Goal: Task Accomplishment & Management: Complete application form

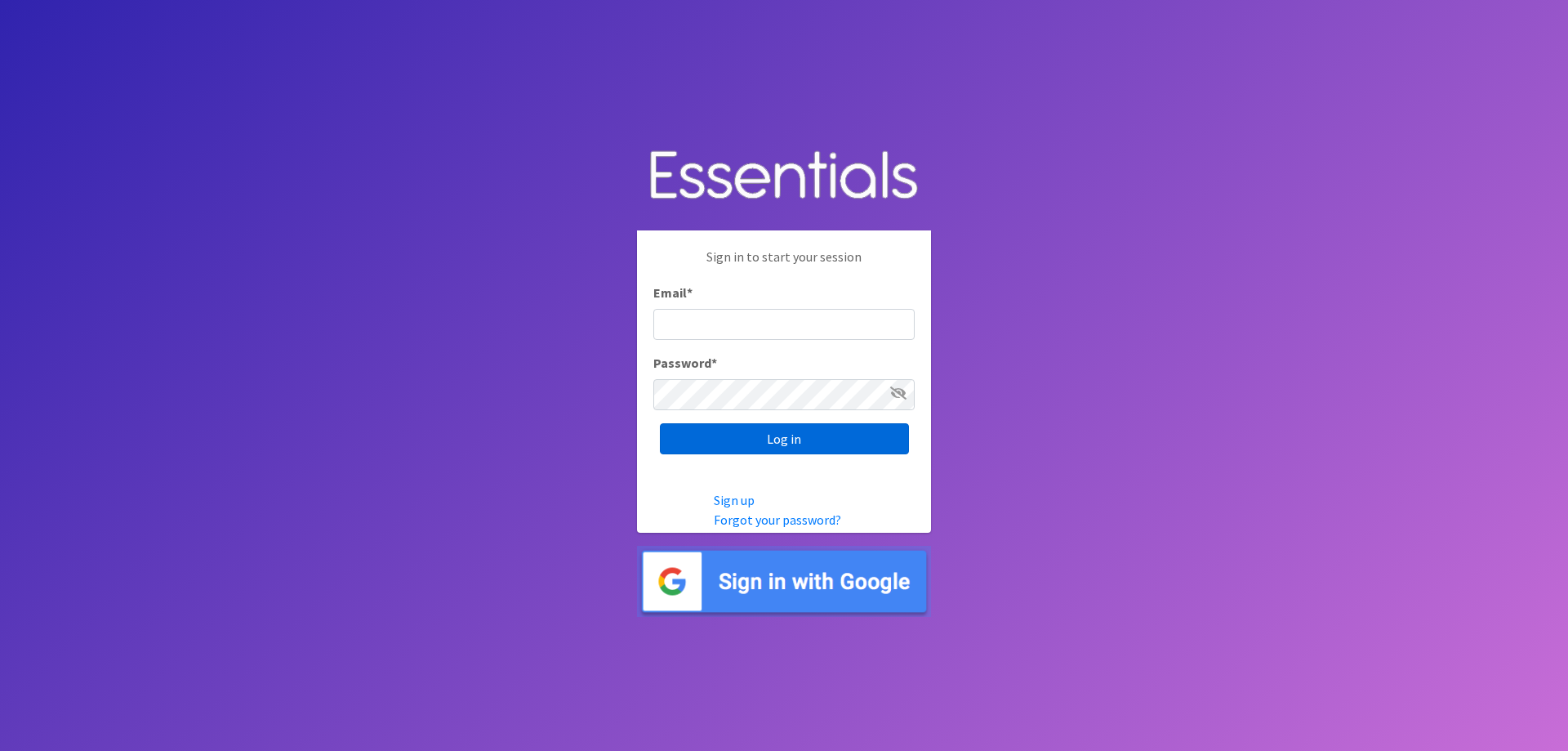
type input "[EMAIL_ADDRESS][DOMAIN_NAME]"
click at [715, 448] on input "Log in" at bounding box center [784, 438] width 249 height 31
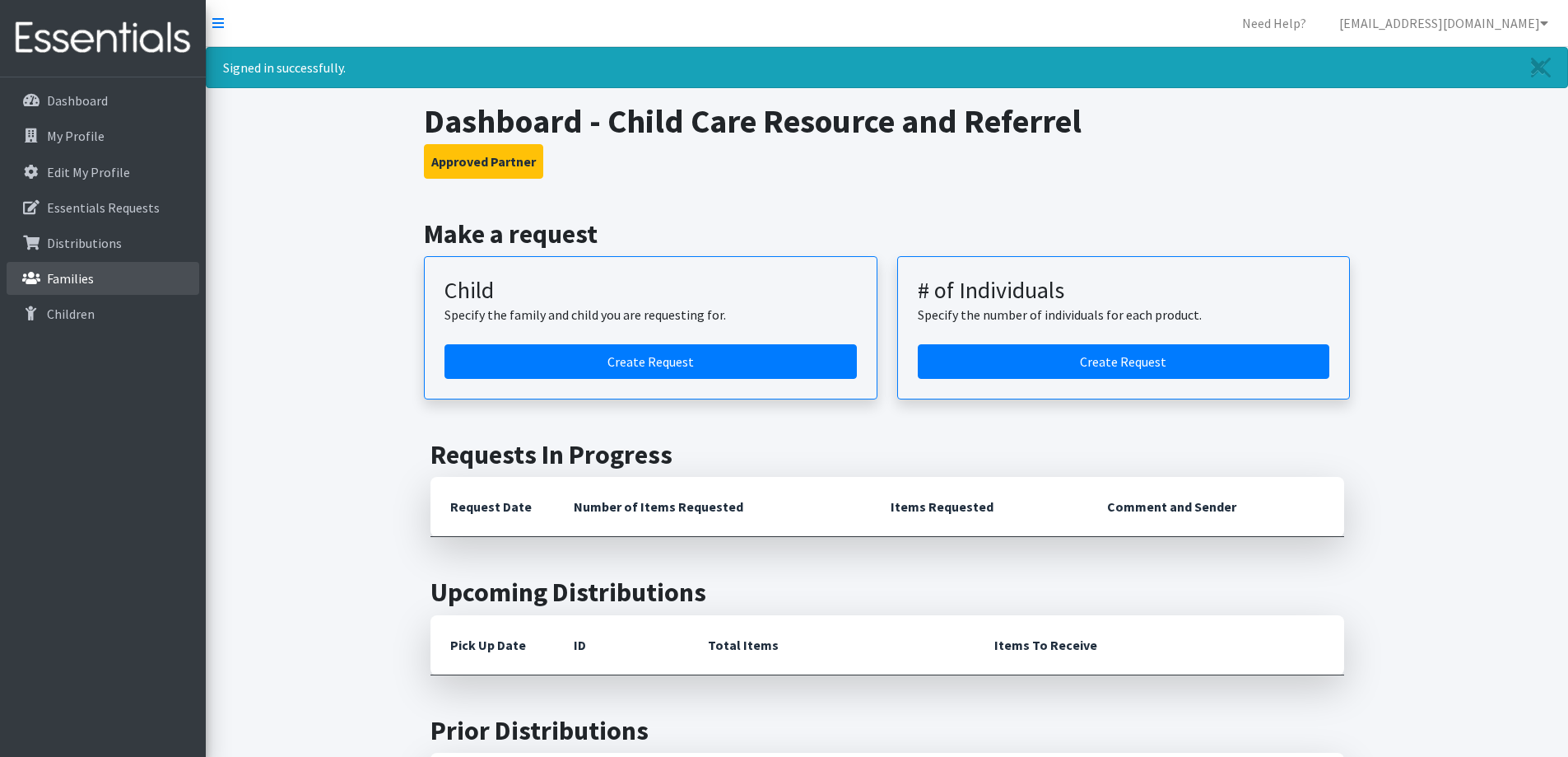
click at [114, 285] on link "Families" at bounding box center [103, 278] width 192 height 33
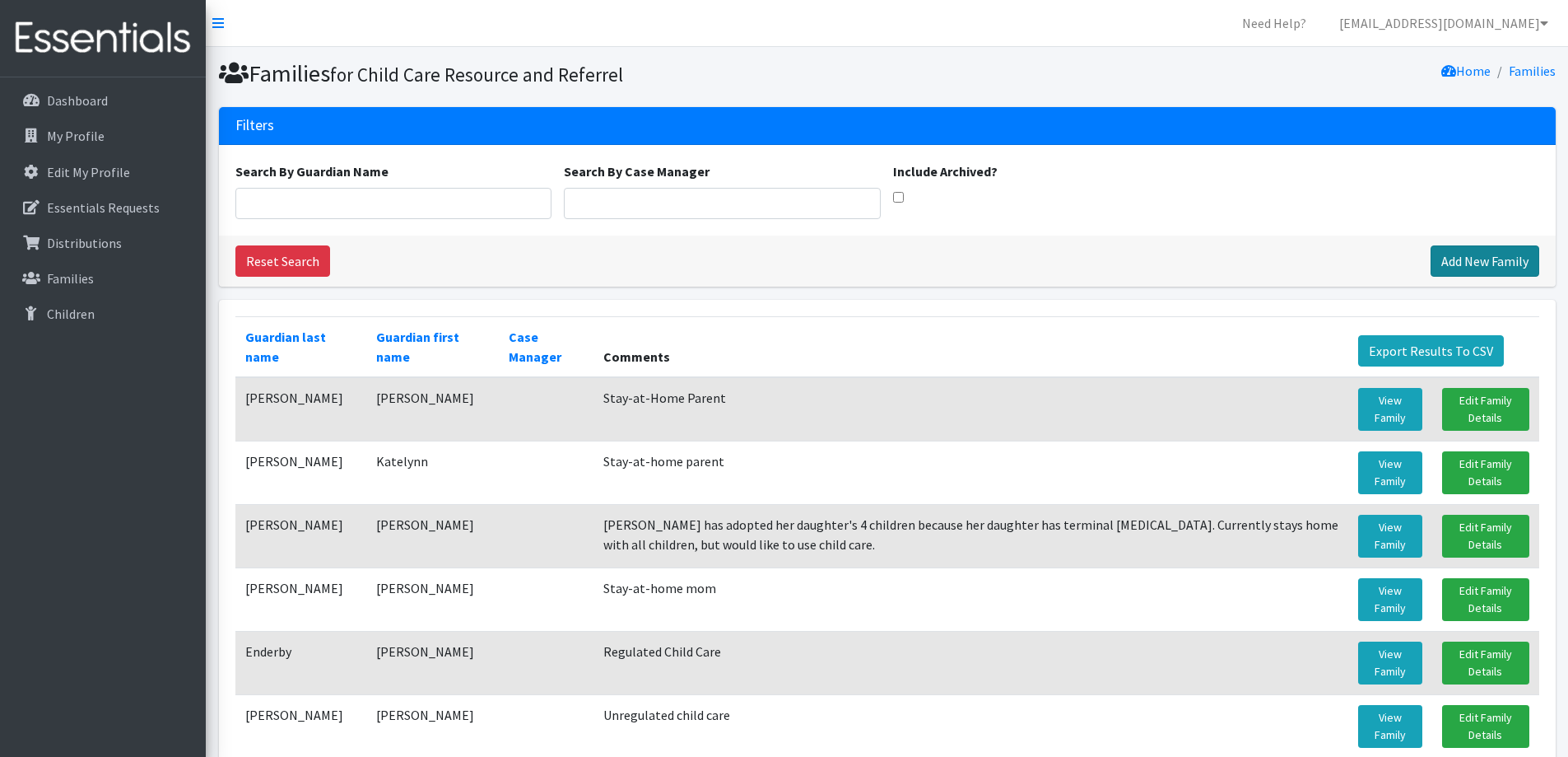
click at [1494, 254] on link "Add New Family" at bounding box center [1485, 261] width 108 height 31
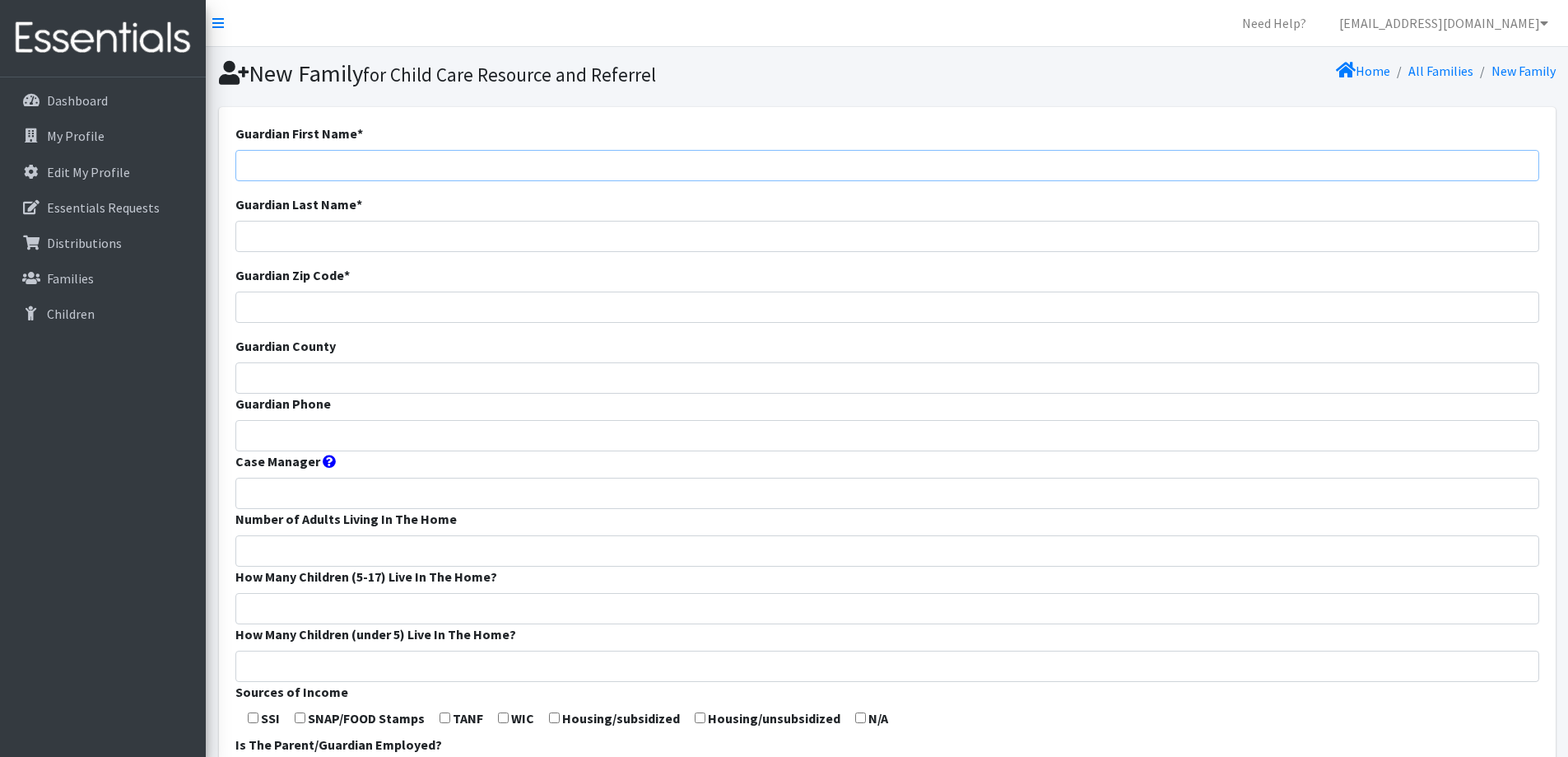
click at [445, 157] on input "Guardian First Name *" at bounding box center [887, 164] width 1304 height 31
type input "[PERSON_NAME]"
type input "Balza"
type input "54130"
click at [494, 377] on input "Guardian County" at bounding box center [887, 378] width 1304 height 31
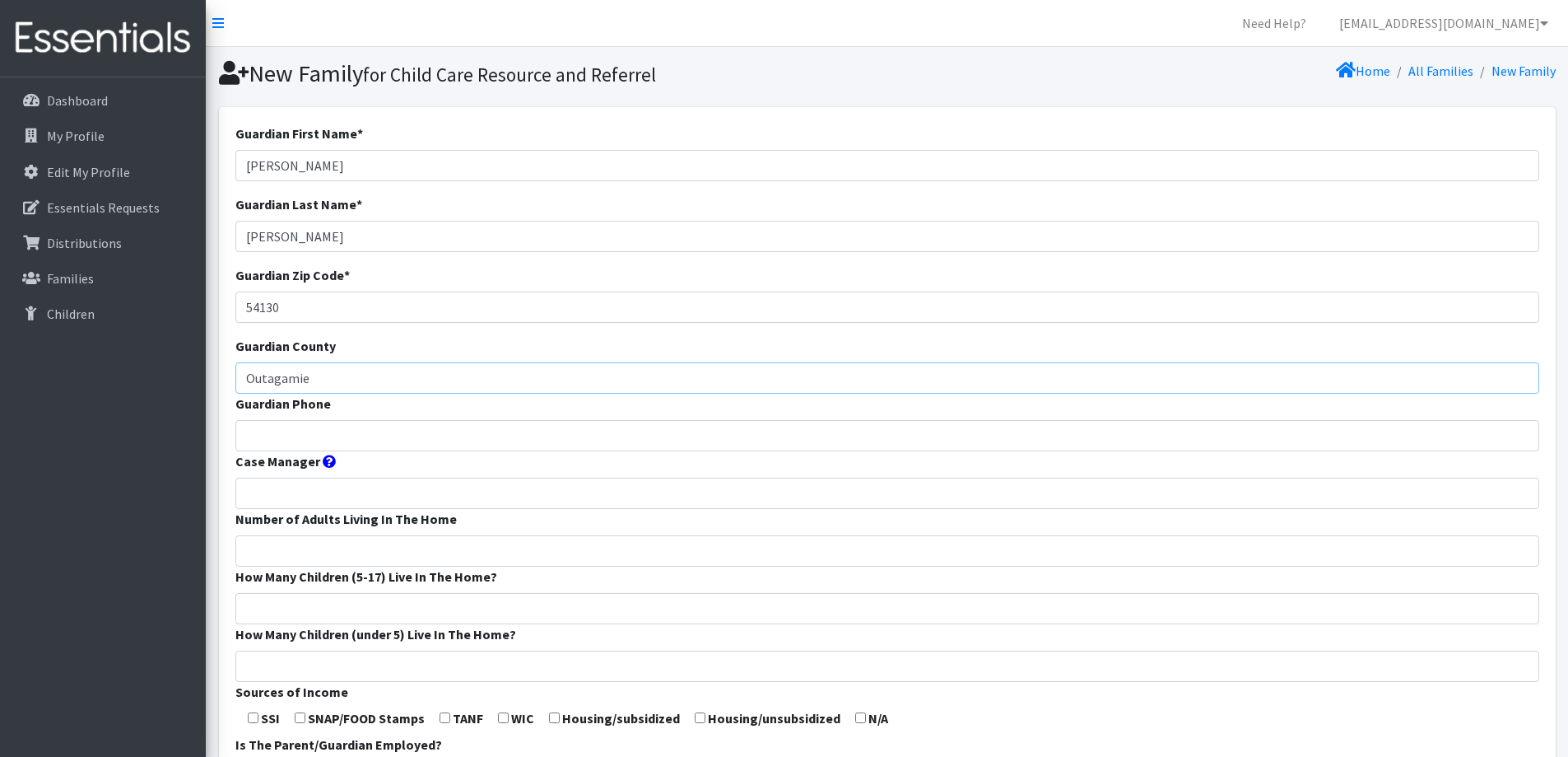
type input "Outagamie"
click at [483, 432] on input "Guardian Phone" at bounding box center [887, 435] width 1304 height 31
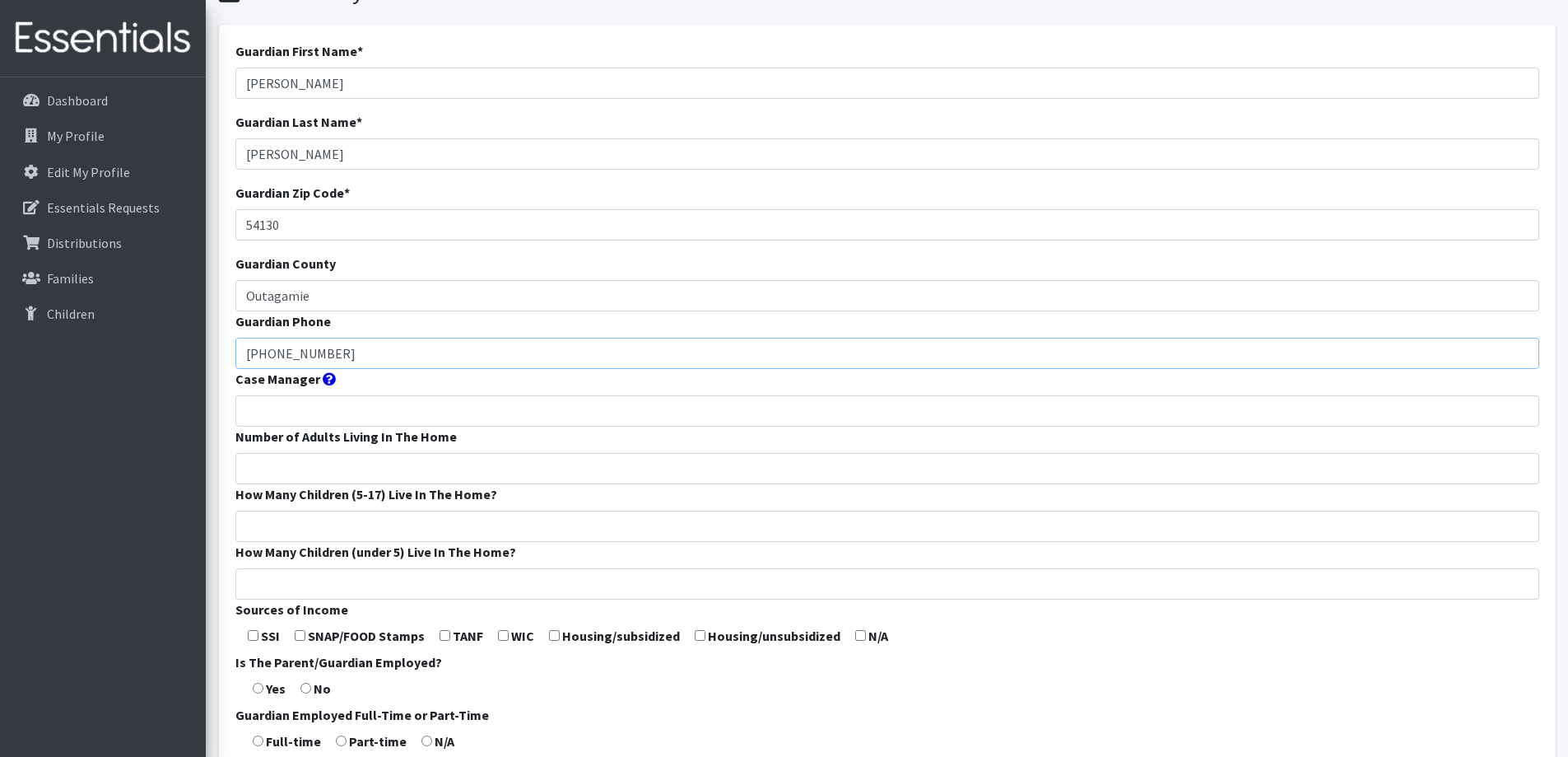
type input "920-470-3949"
click at [479, 453] on input "Number of Adults Living In The Home" at bounding box center [887, 468] width 1304 height 31
type input "2"
click at [480, 516] on input "How Many Children (5-17) Live In The Home?" at bounding box center [887, 525] width 1304 height 31
type input "2"
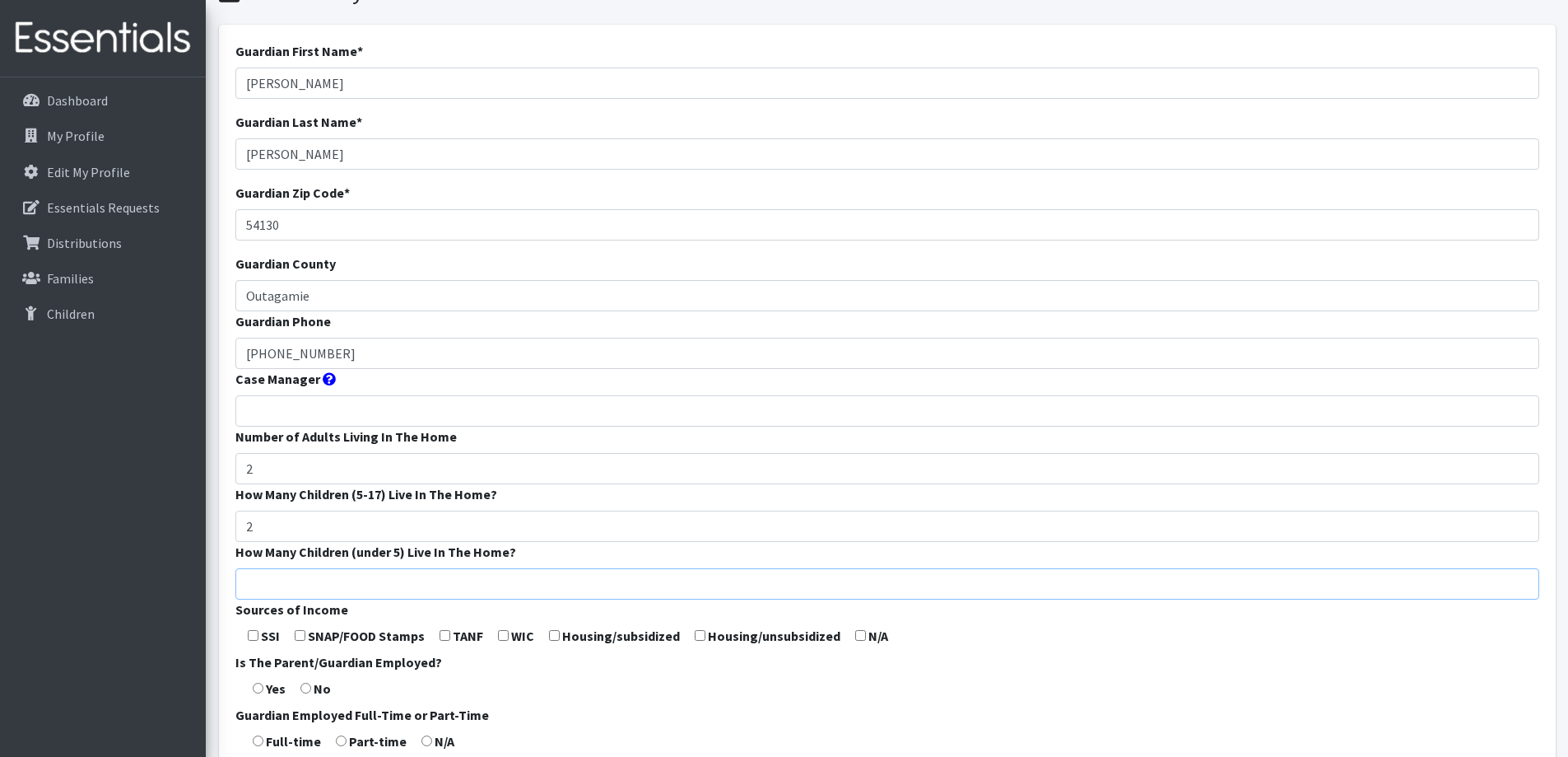
click at [483, 584] on input "How Many Children (under 5) Live In The Home?" at bounding box center [887, 583] width 1304 height 31
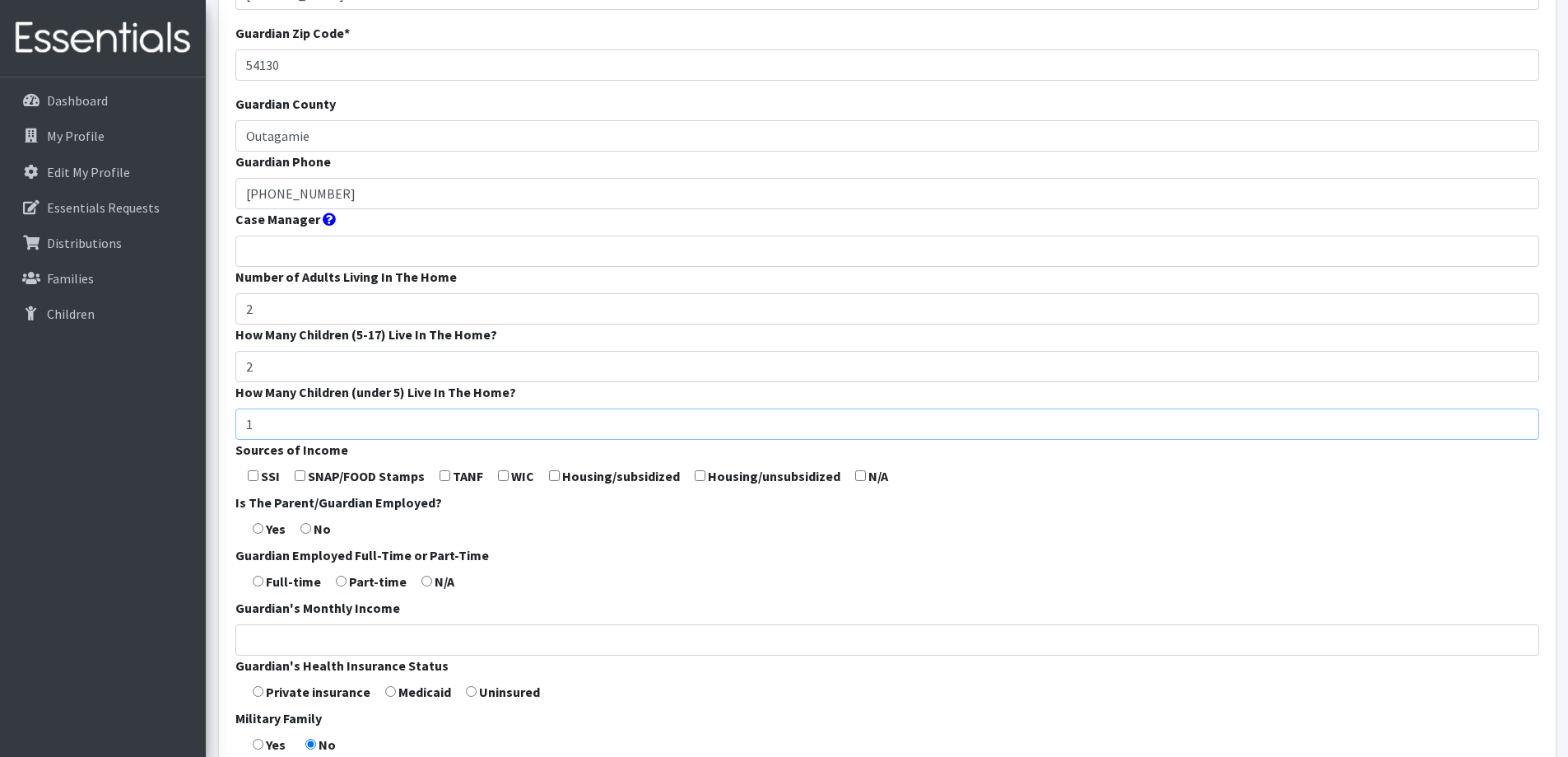
scroll to position [247, 0]
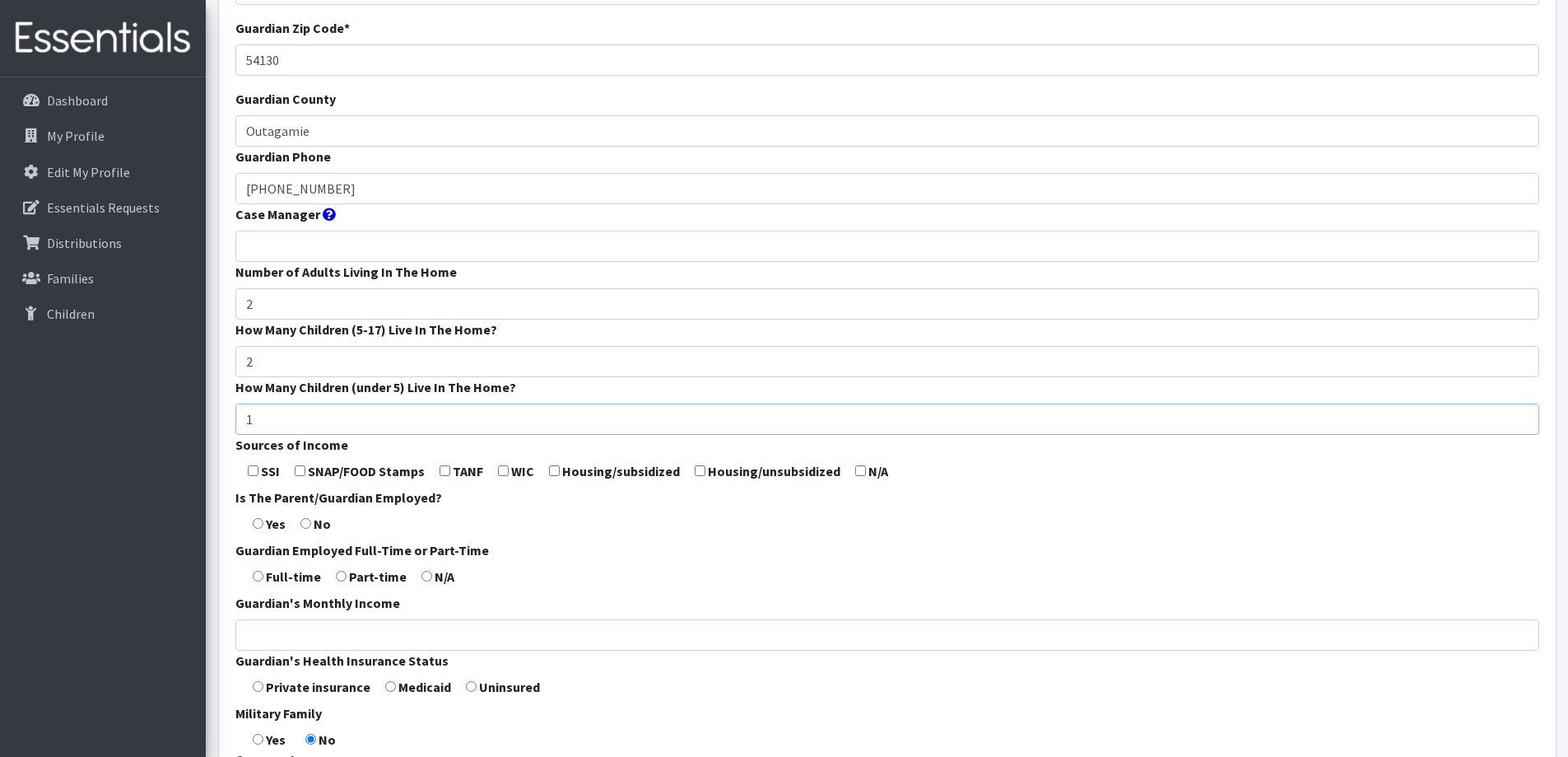
type input "1"
click at [659, 581] on form "Guardian First Name * Eric Guardian Last Name * Balza Guardian Zip Code * 54130…" at bounding box center [887, 364] width 1304 height 977
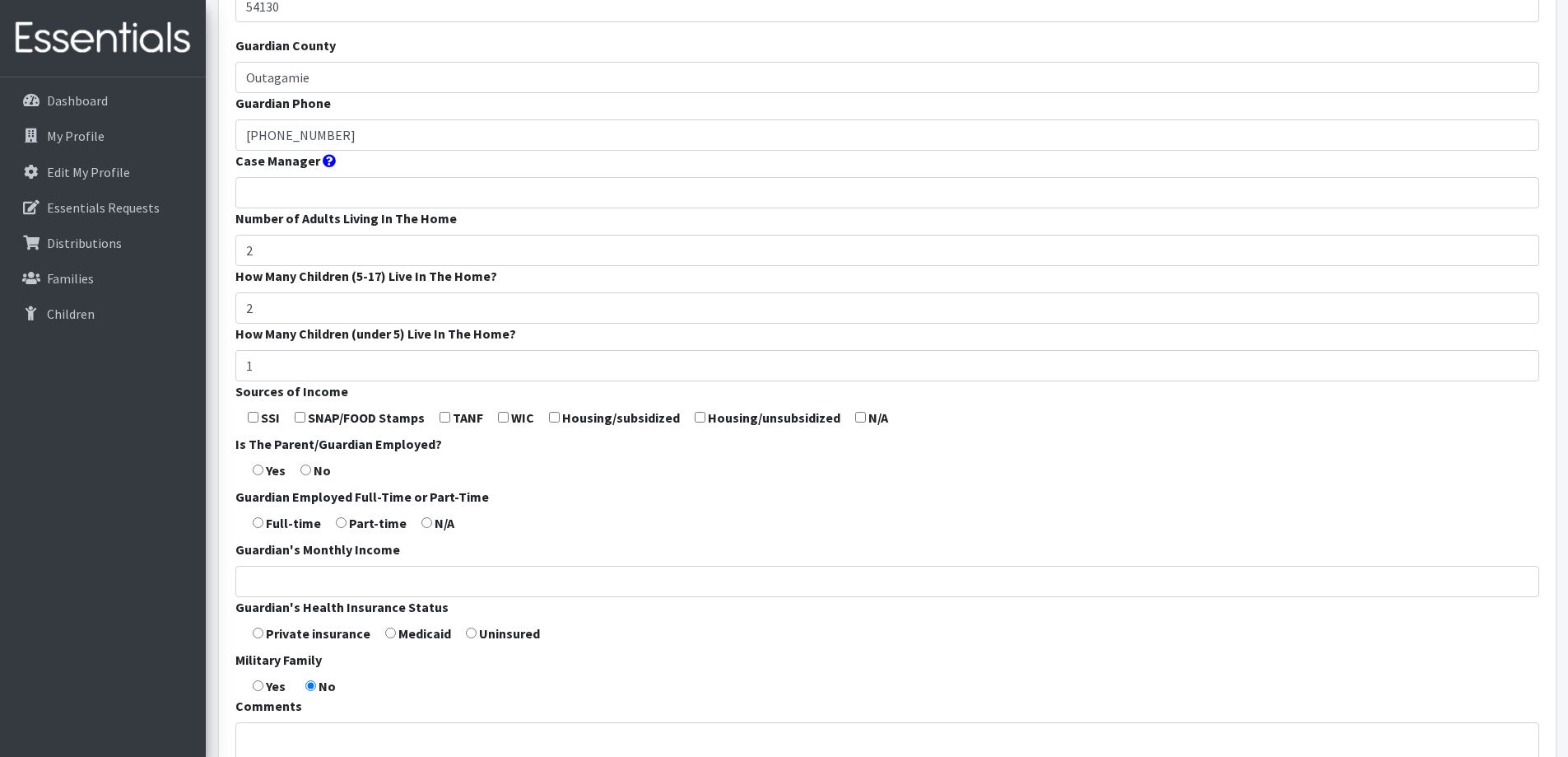
scroll to position [329, 0]
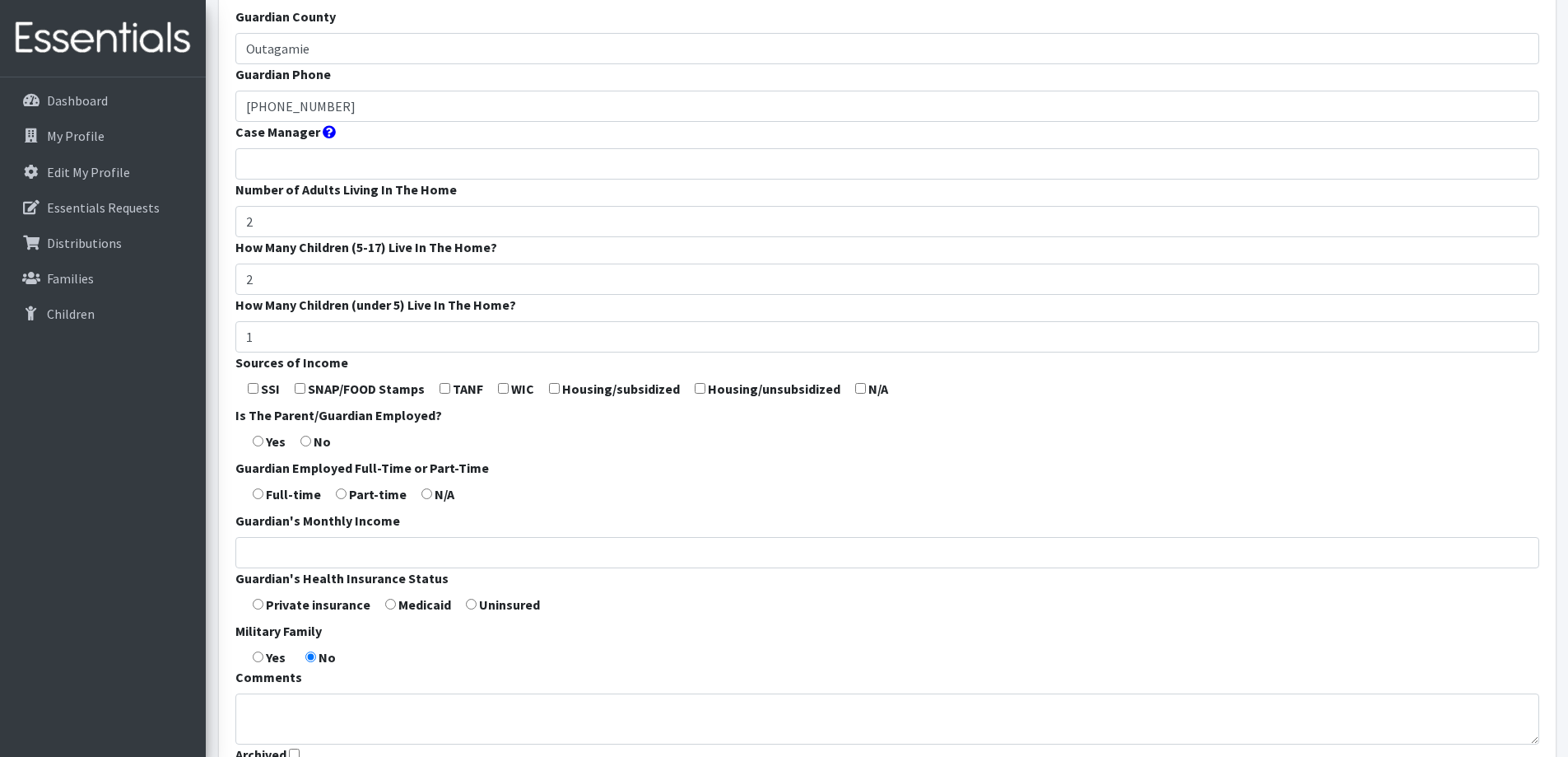
click at [258, 440] on input "radio" at bounding box center [257, 440] width 10 height 10
radio input "true"
click at [257, 491] on input "radio" at bounding box center [257, 493] width 10 height 10
radio input "true"
click at [288, 550] on input "Guardian's Monthly Income" at bounding box center [887, 551] width 1304 height 31
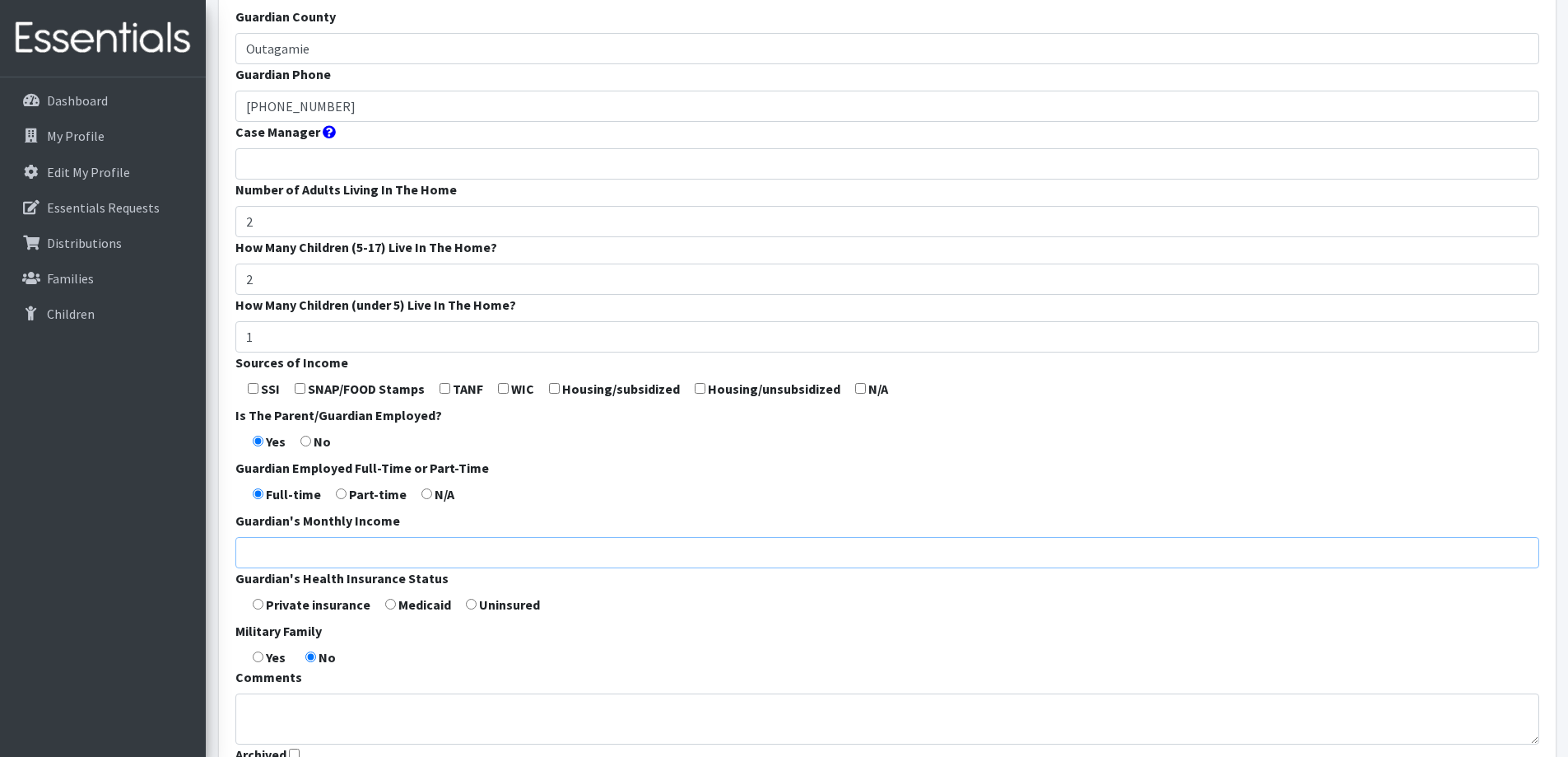
type input "5"
type input "4000"
click at [857, 389] on input "checkbox" at bounding box center [860, 388] width 10 height 10
checkbox input "true"
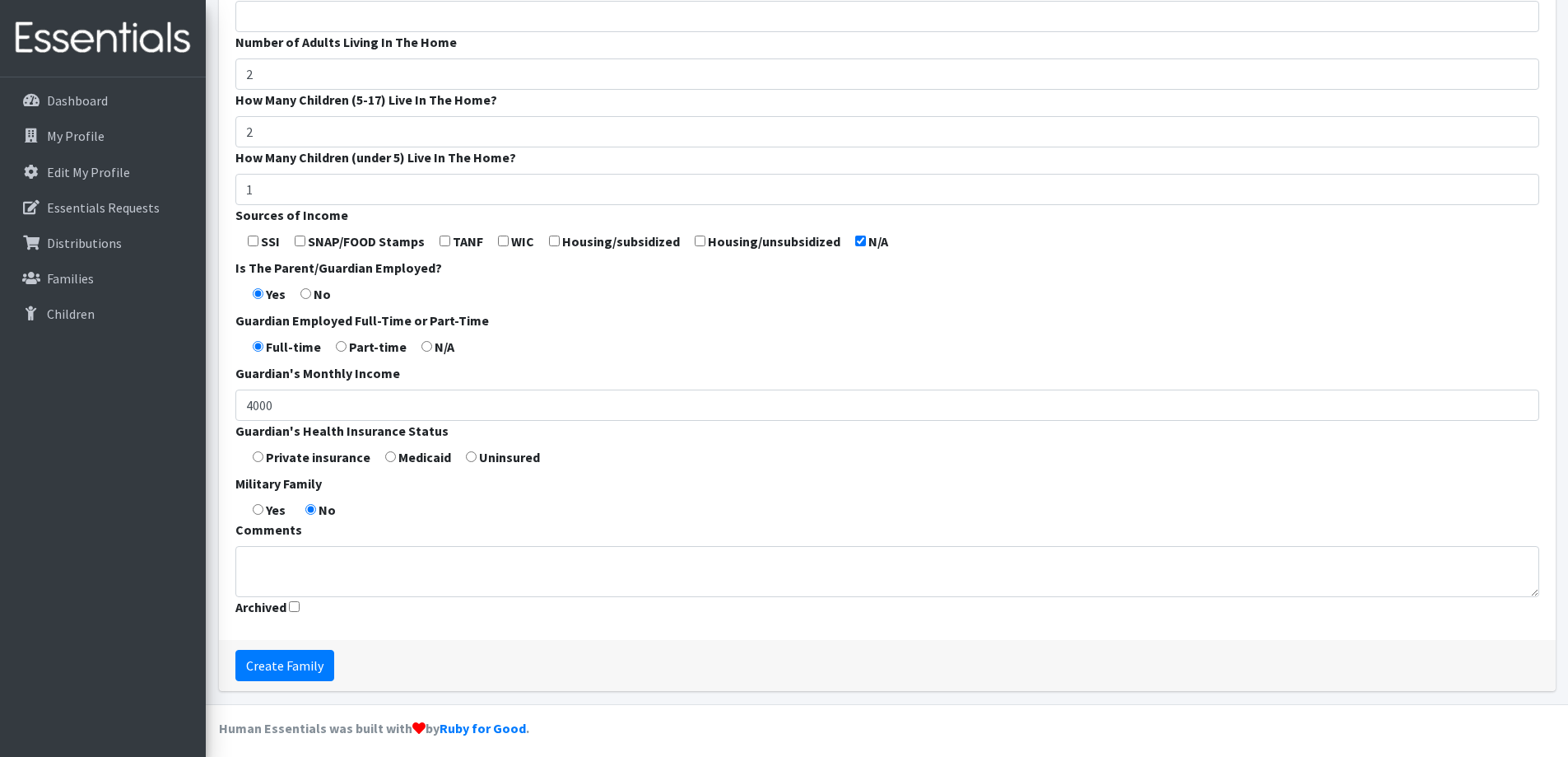
scroll to position [486, 0]
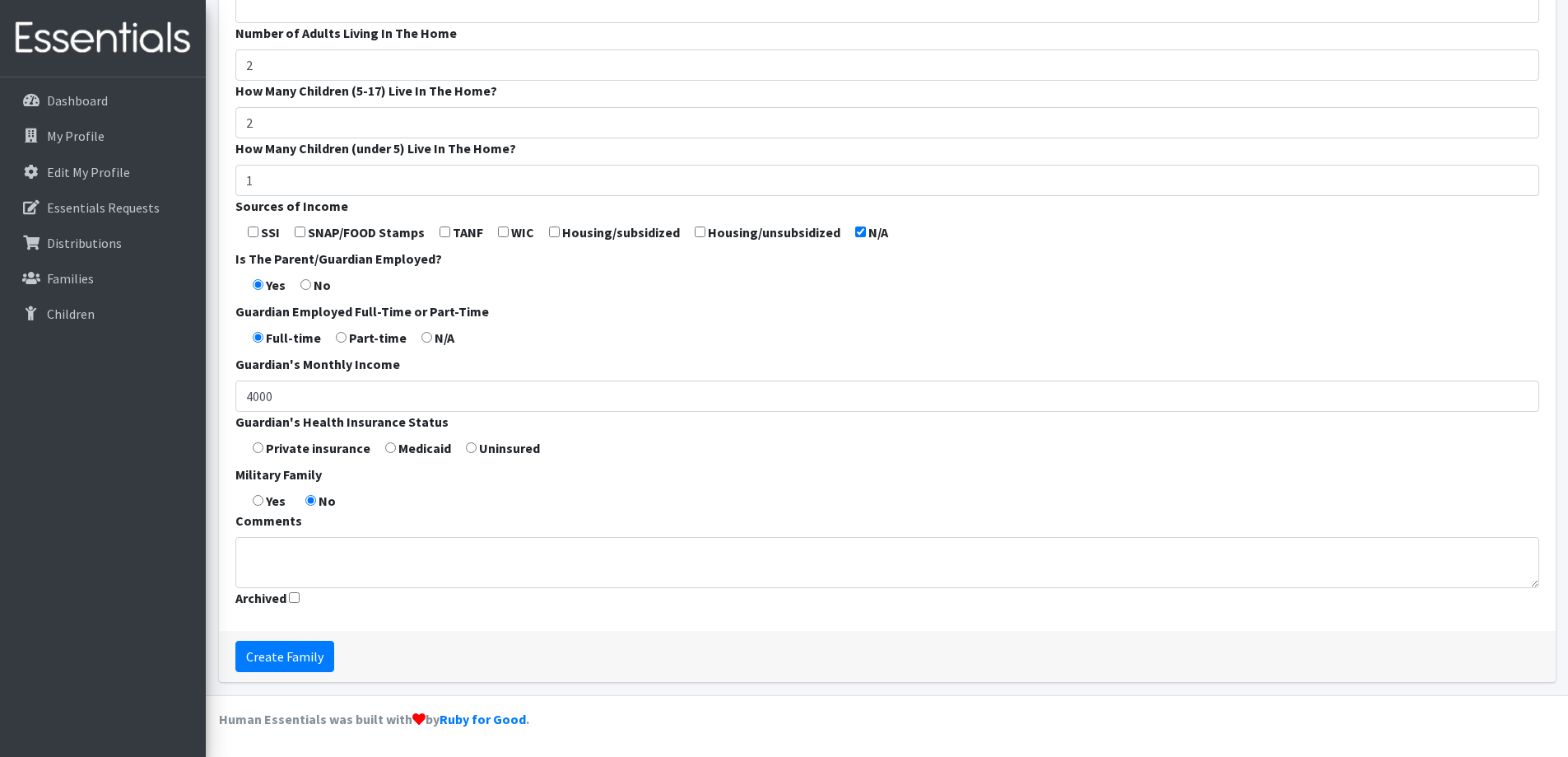
click at [323, 450] on label "Private insurance" at bounding box center [319, 448] width 105 height 20
click at [265, 450] on form "Guardian First Name * Eric Guardian Last Name * Balza Guardian Zip Code * 54130…" at bounding box center [887, 125] width 1304 height 977
click at [260, 449] on input "radio" at bounding box center [257, 447] width 10 height 10
radio input "true"
click at [303, 550] on textarea "Comments" at bounding box center [887, 562] width 1304 height 51
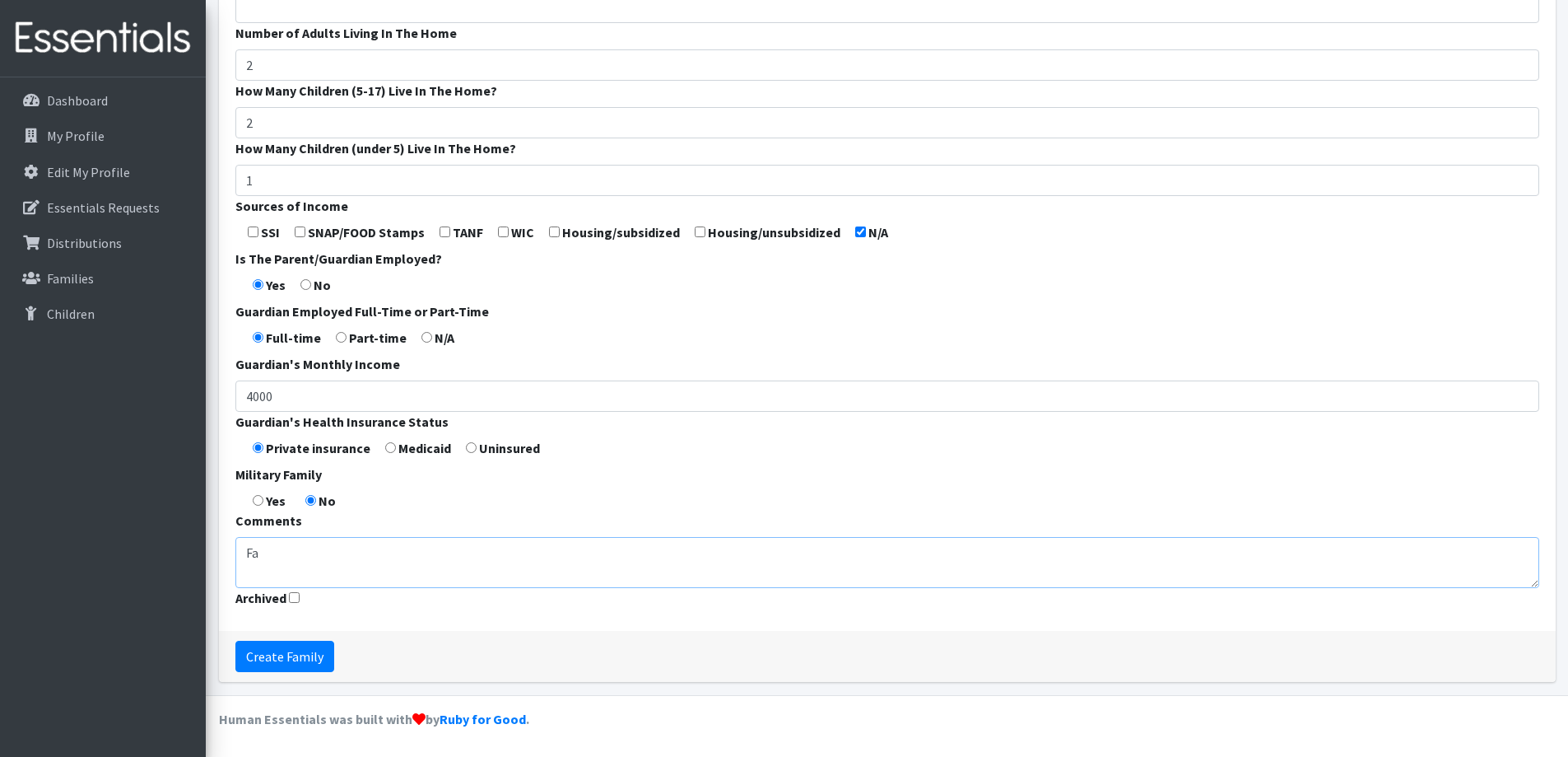
type textarea "F"
type textarea "Unregulated care"
click at [292, 660] on input "Create Family" at bounding box center [285, 655] width 99 height 31
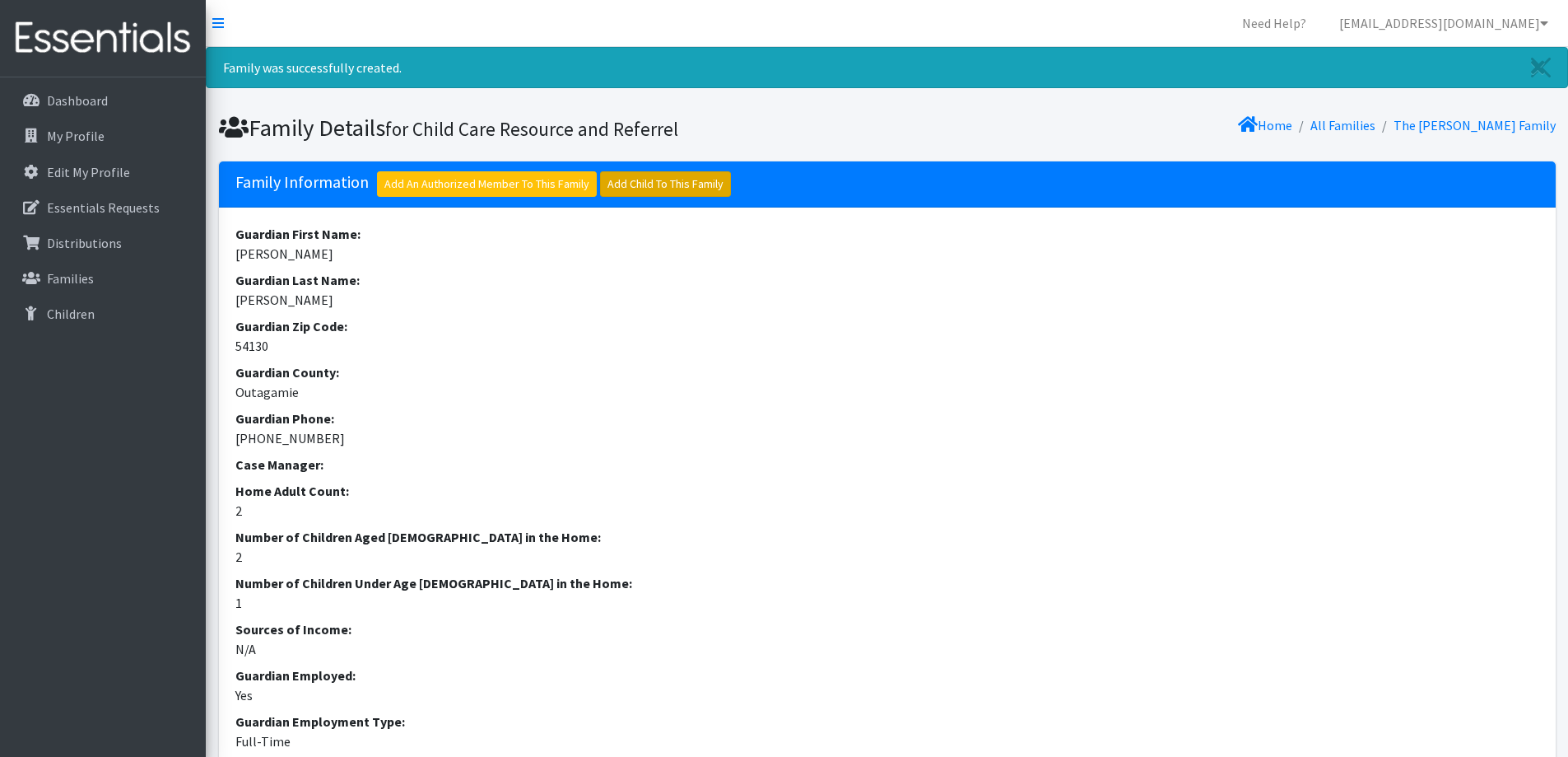
click at [650, 183] on link "Add Child To This Family" at bounding box center [665, 183] width 131 height 25
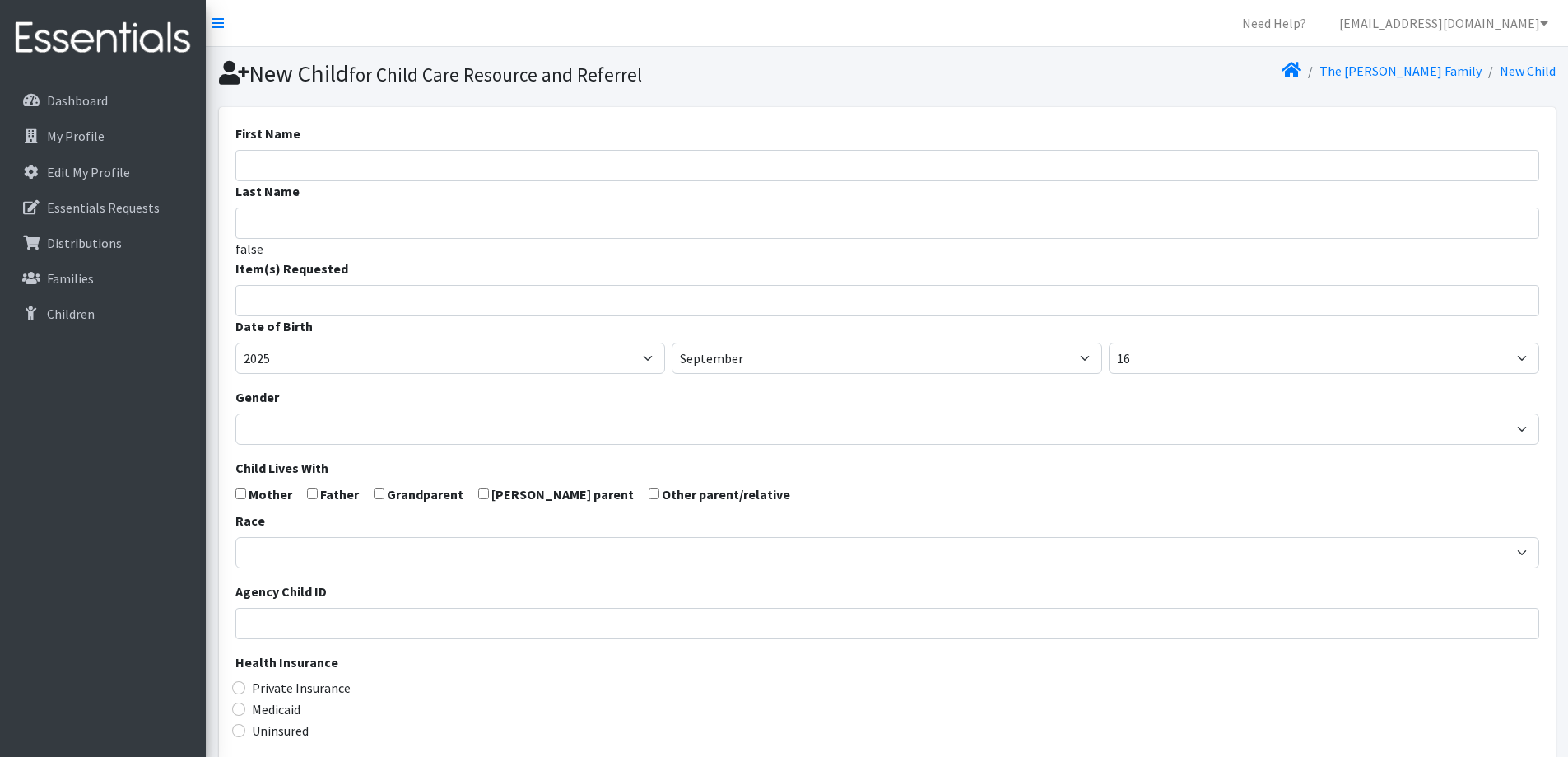
select select
click at [469, 173] on input "First Name" at bounding box center [887, 164] width 1304 height 31
type input "[PERSON_NAME]"
click at [419, 311] on span at bounding box center [887, 300] width 1304 height 31
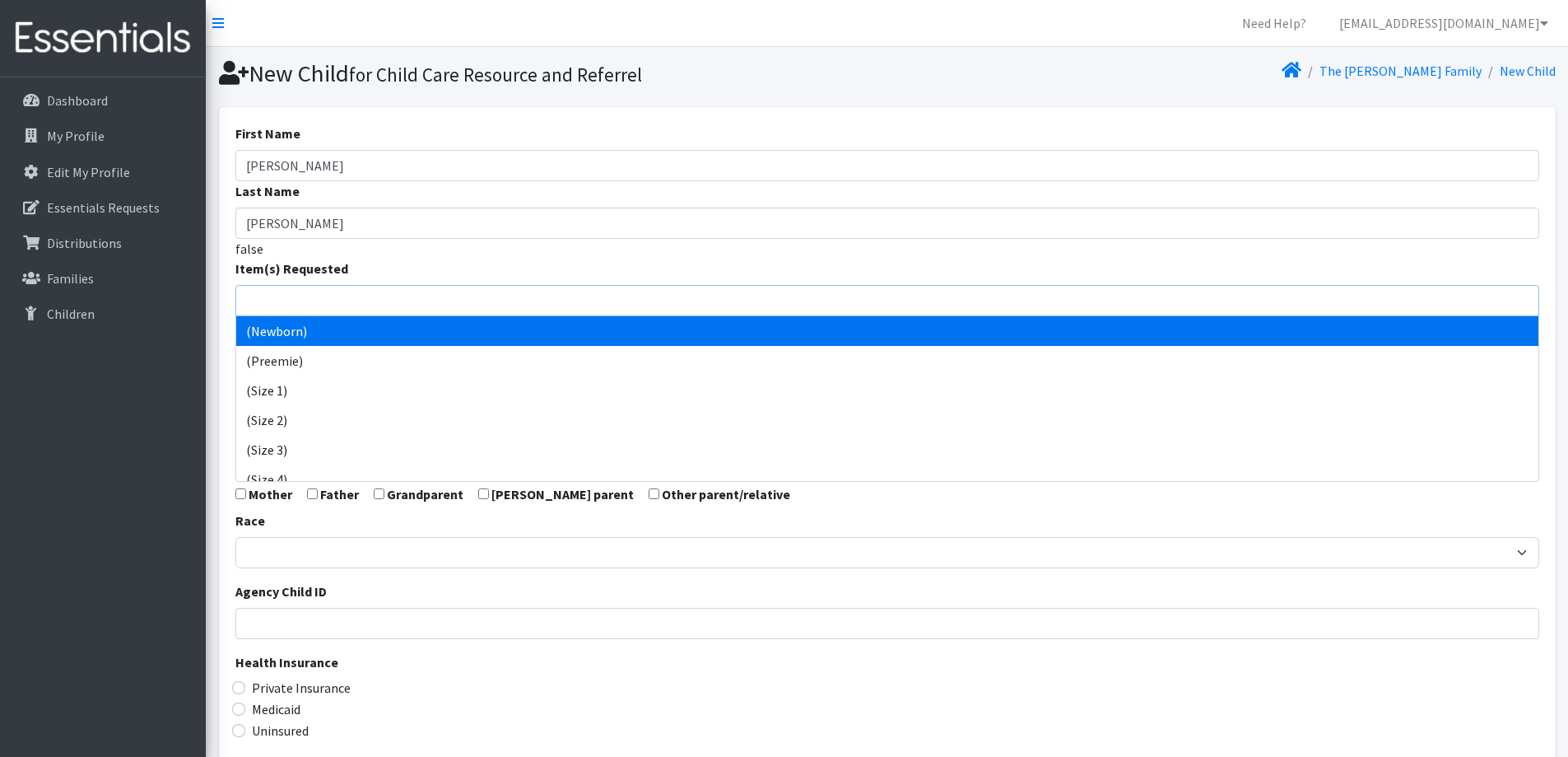
click at [162, 335] on div "Dashboard My Profile Edit My Profile Essentials Requests Distributions Families…" at bounding box center [103, 432] width 206 height 709
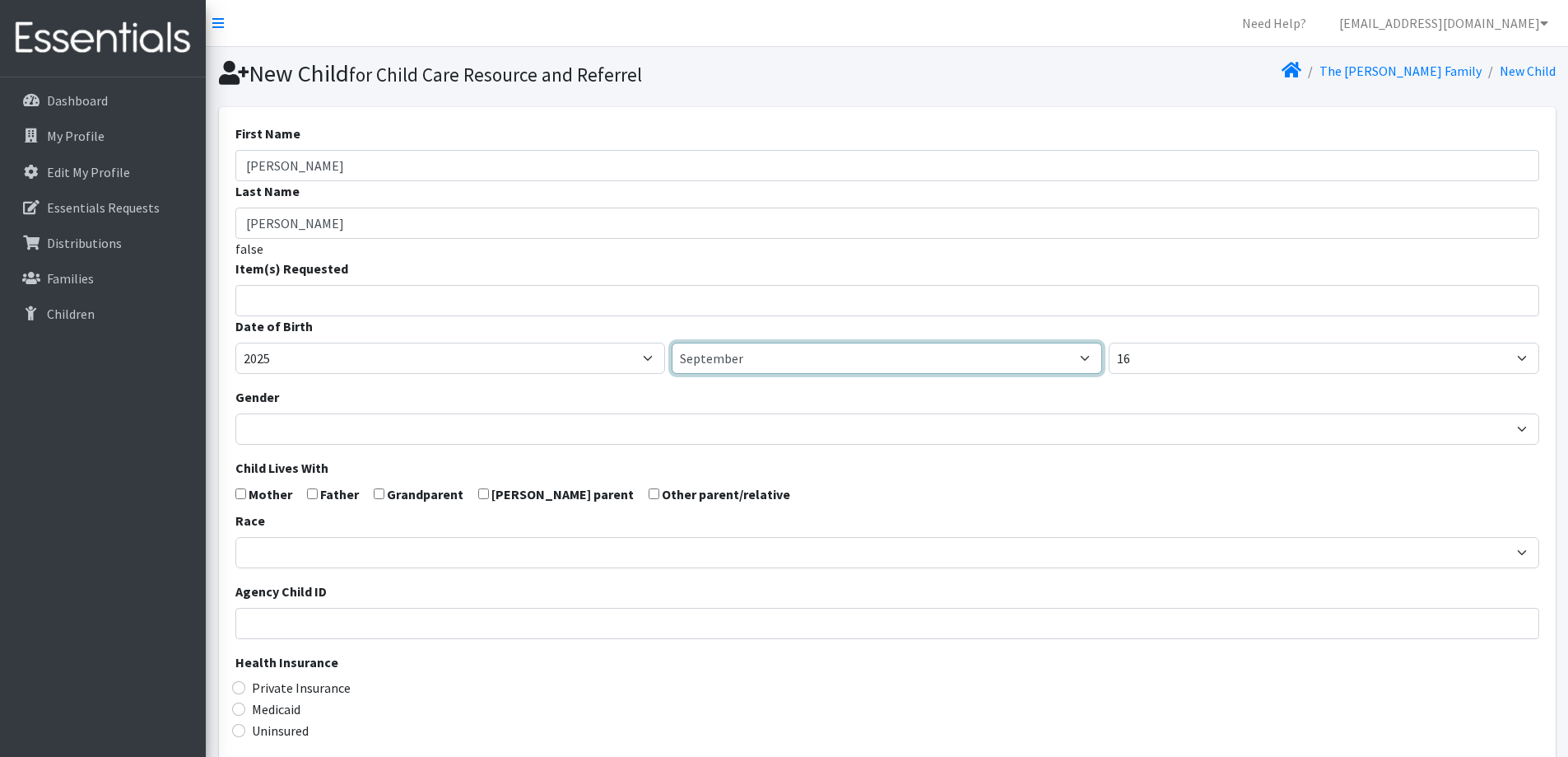
click at [844, 364] on select "January February March April May June July August September October November De…" at bounding box center [887, 357] width 431 height 31
select select "4"
click at [672, 342] on select "January February March April May June July August September October November De…" at bounding box center [887, 357] width 431 height 31
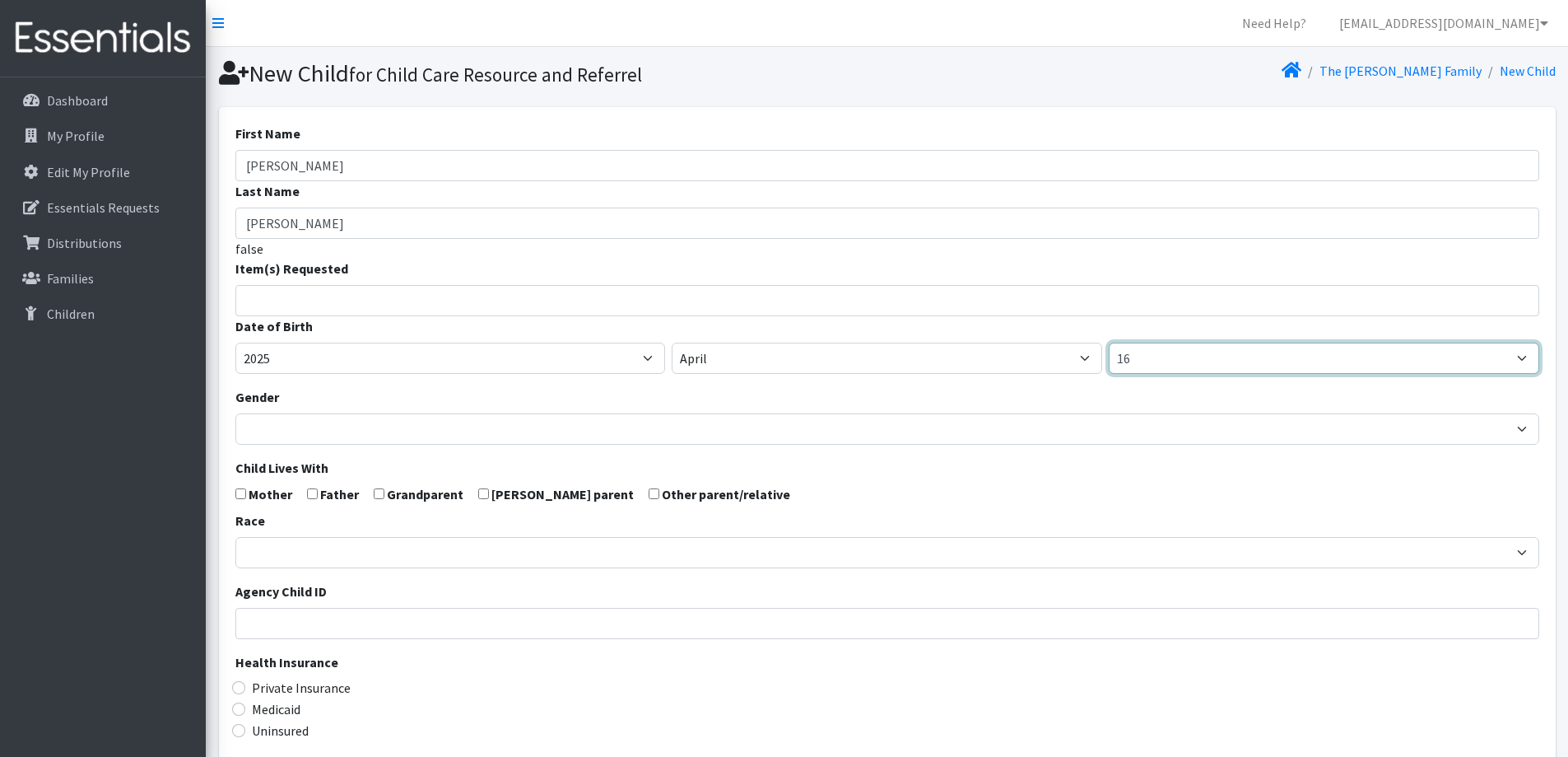
click at [1180, 359] on select "1 2 3 4 5 6 7 8 9 10 11 12 13 14 15 16 17 18 19 20 21 22 23 24 25 26 27 28 29 3…" at bounding box center [1324, 357] width 431 height 31
select select "23"
click at [1109, 342] on select "1 2 3 4 5 6 7 8 9 10 11 12 13 14 15 16 17 18 19 20 21 22 23 24 25 26 27 28 29 3…" at bounding box center [1324, 357] width 431 height 31
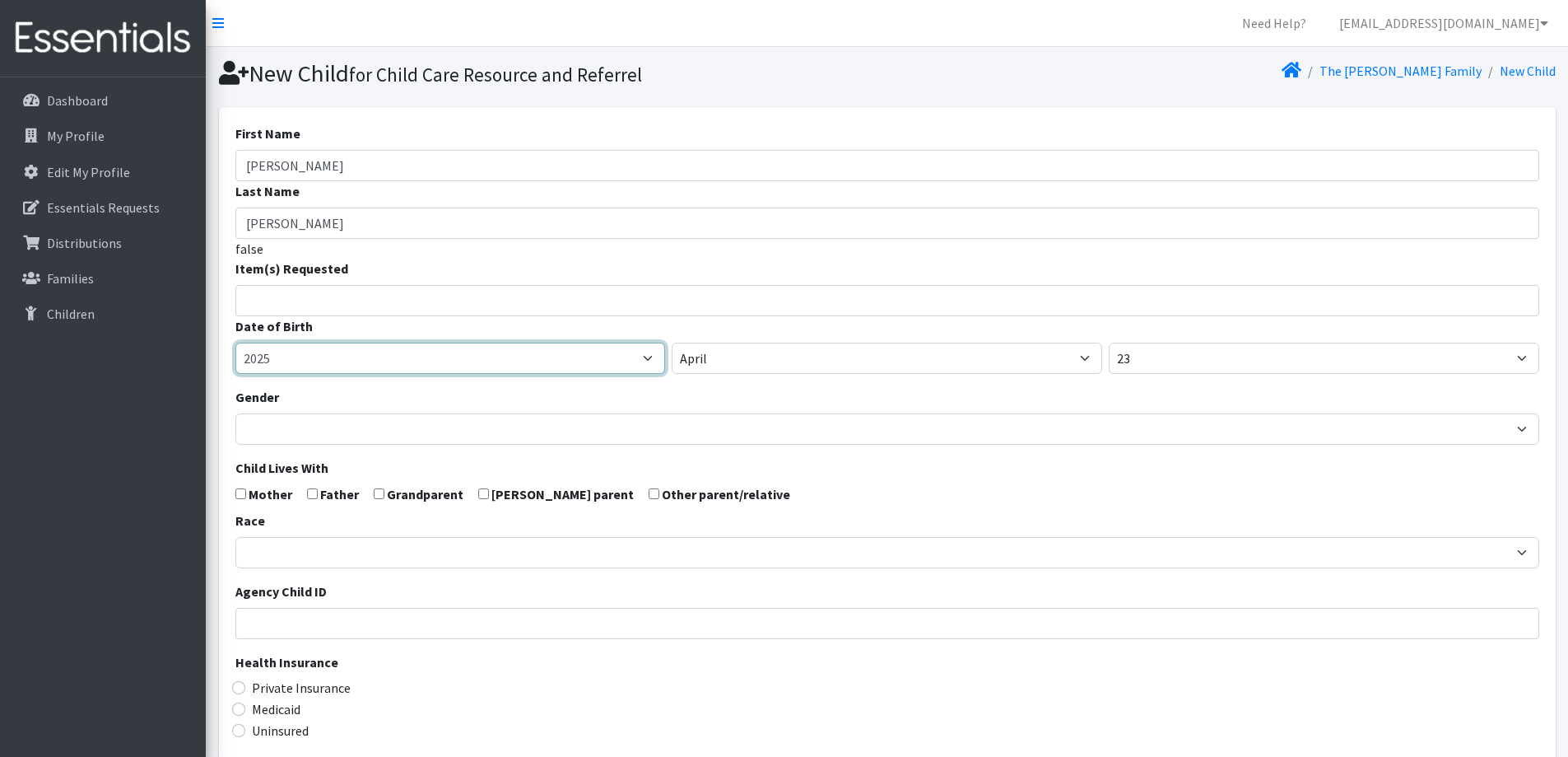
click at [410, 363] on select "2005 2006 2007 2008 2009 2010 2011 2012 2013 2014 2015 2016 2017 2018 2019 2020…" at bounding box center [450, 357] width 431 height 31
select select "2024"
click at [235, 342] on select "2005 2006 2007 2008 2009 2010 2011 2012 2013 2014 2015 2016 2017 2018 2019 2020…" at bounding box center [450, 357] width 431 height 31
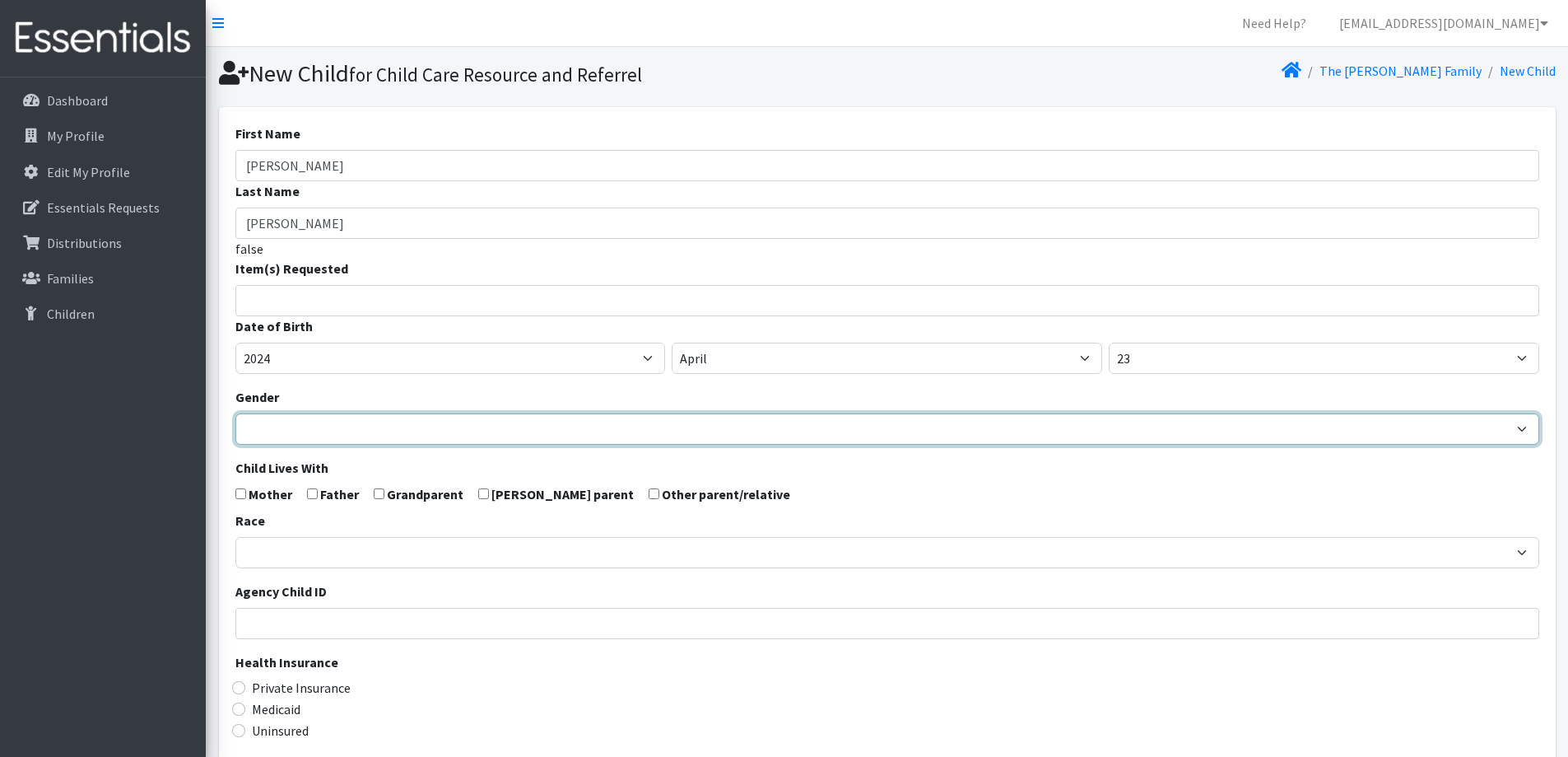
click at [362, 425] on select "Male Female" at bounding box center [887, 428] width 1304 height 31
select select "Female"
click at [235, 413] on select "Male Female" at bounding box center [887, 428] width 1304 height 31
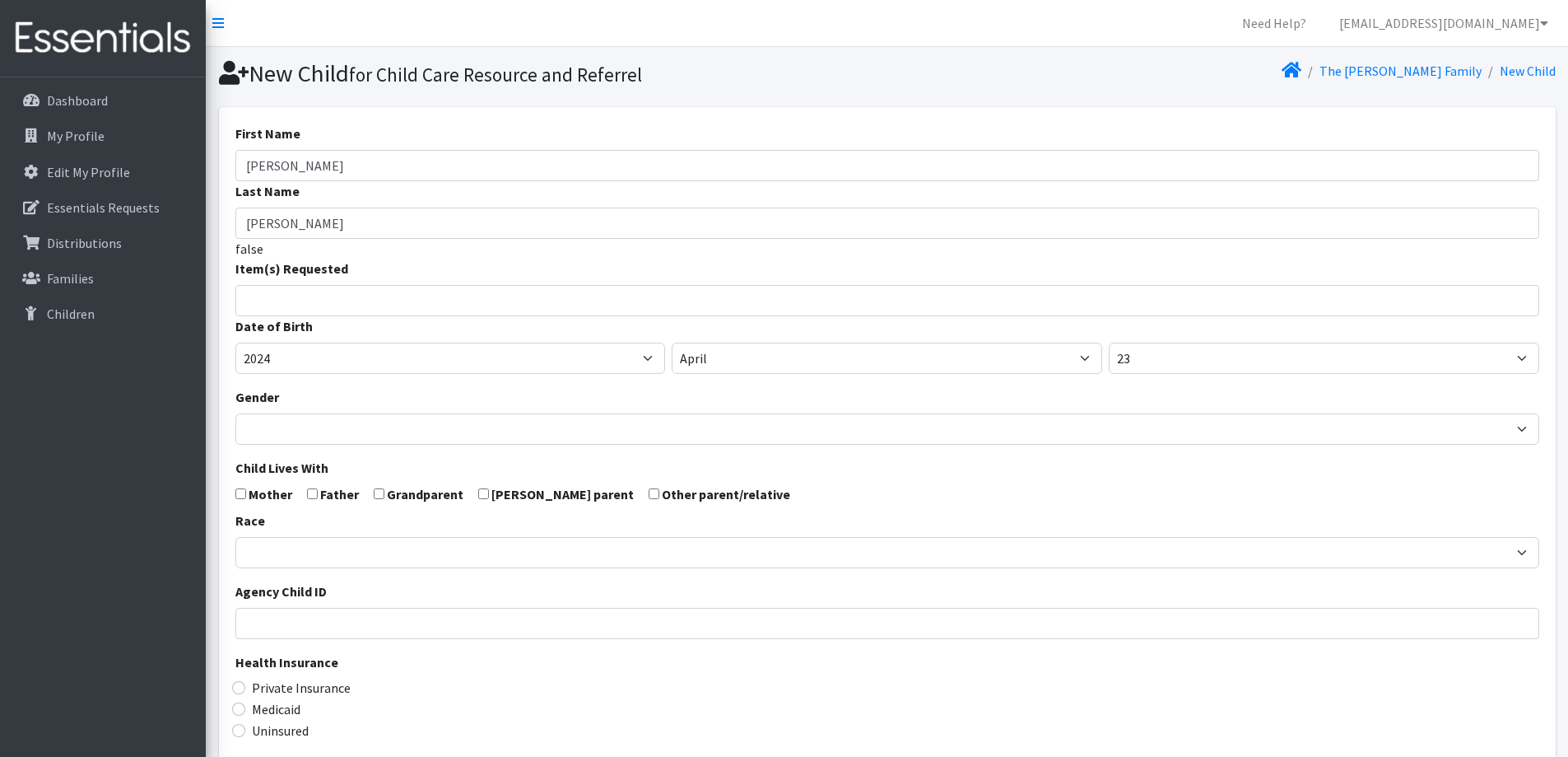
click at [235, 493] on input "checkbox" at bounding box center [240, 493] width 10 height 10
checkbox input "true"
click at [315, 492] on input "checkbox" at bounding box center [312, 493] width 10 height 10
checkbox input "true"
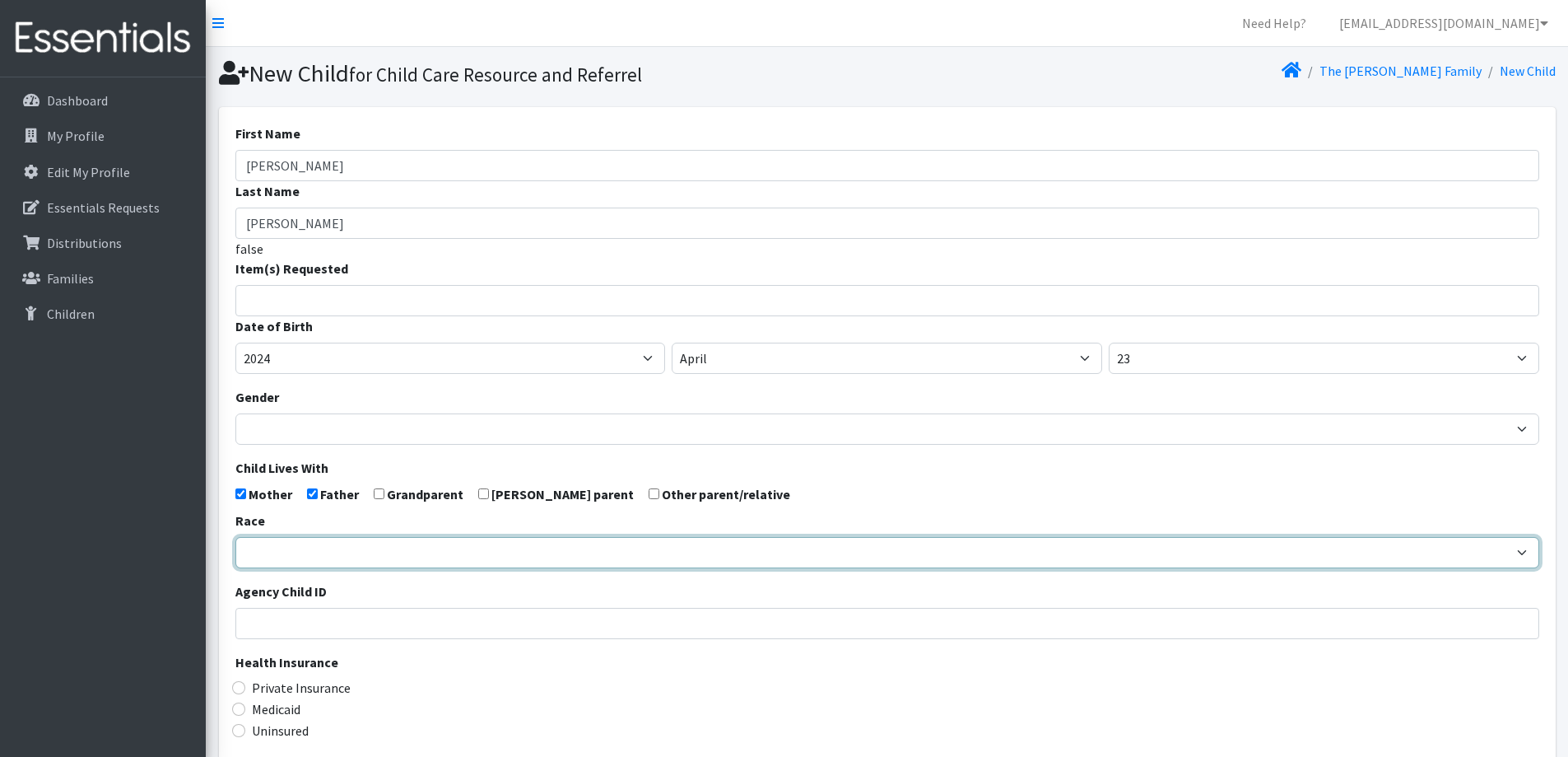
click at [295, 543] on select "African American Caucasian Hispanic Asian American Indian Pacific Islander Mult…" at bounding box center [887, 551] width 1304 height 31
select select "Caucasian"
click at [235, 536] on select "African American Caucasian Hispanic Asian American Indian Pacific Islander Mult…" at bounding box center [887, 551] width 1304 height 31
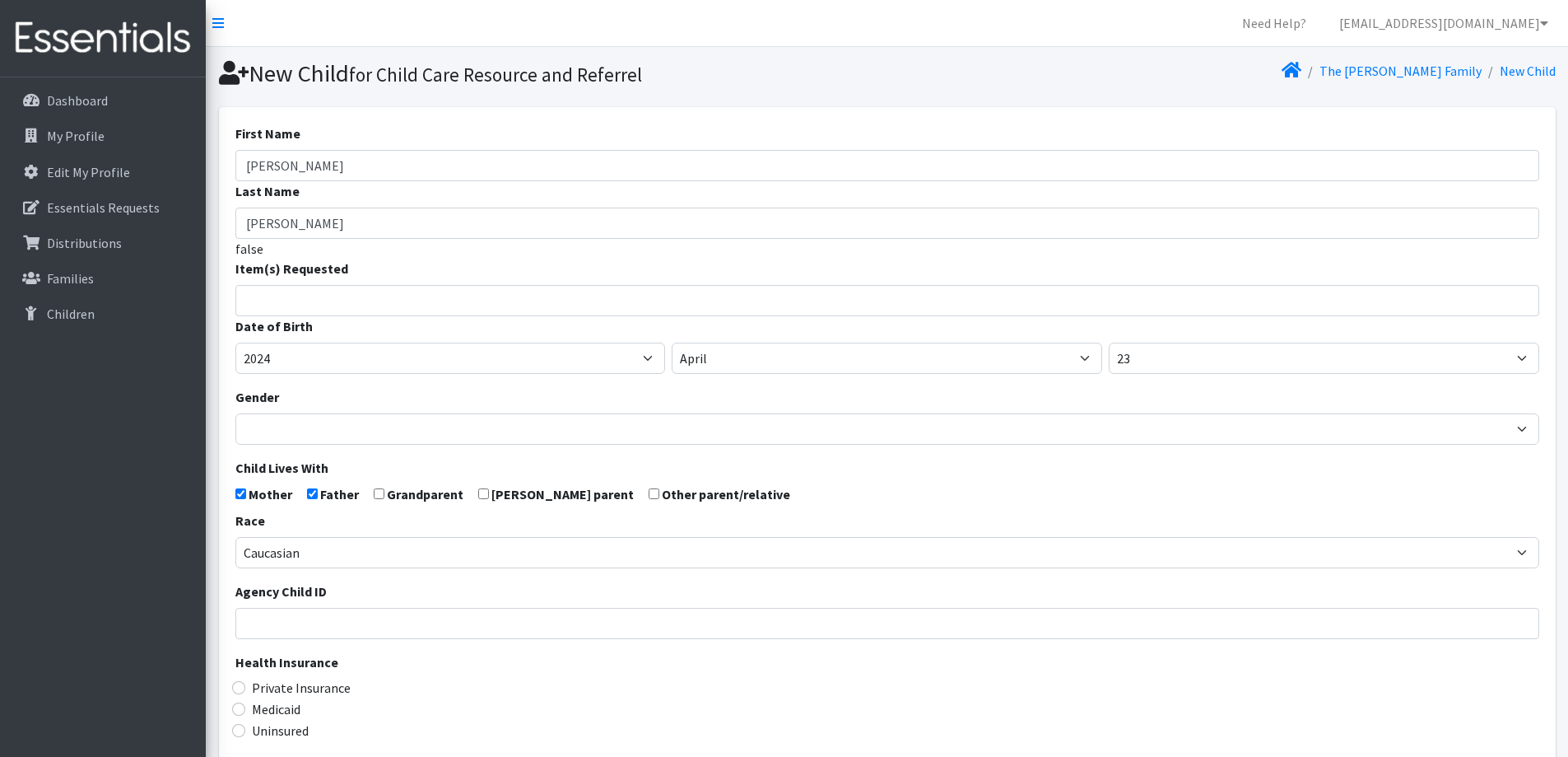
click at [391, 299] on input "search" at bounding box center [899, 298] width 1298 height 15
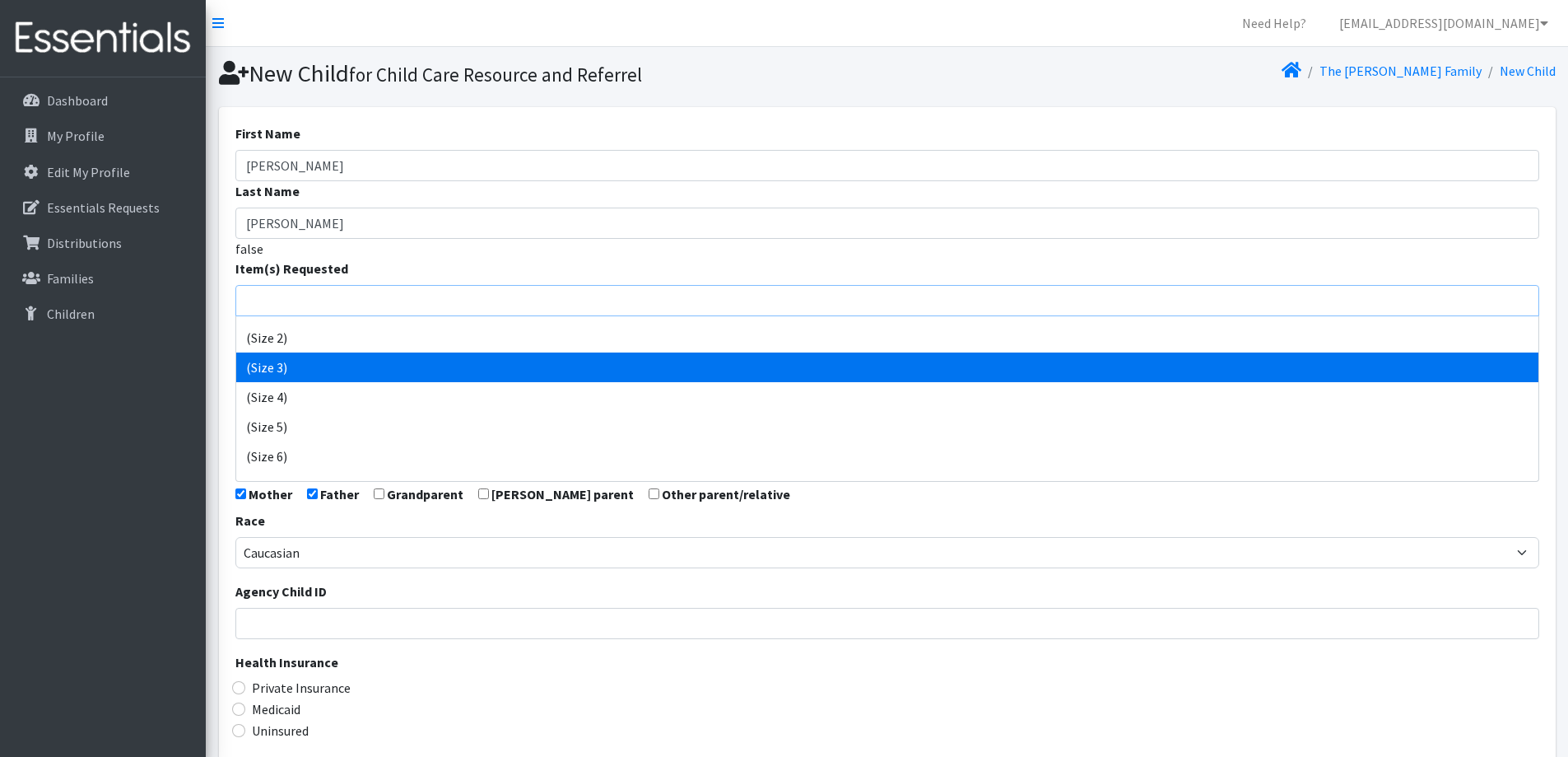
scroll to position [164, 0]
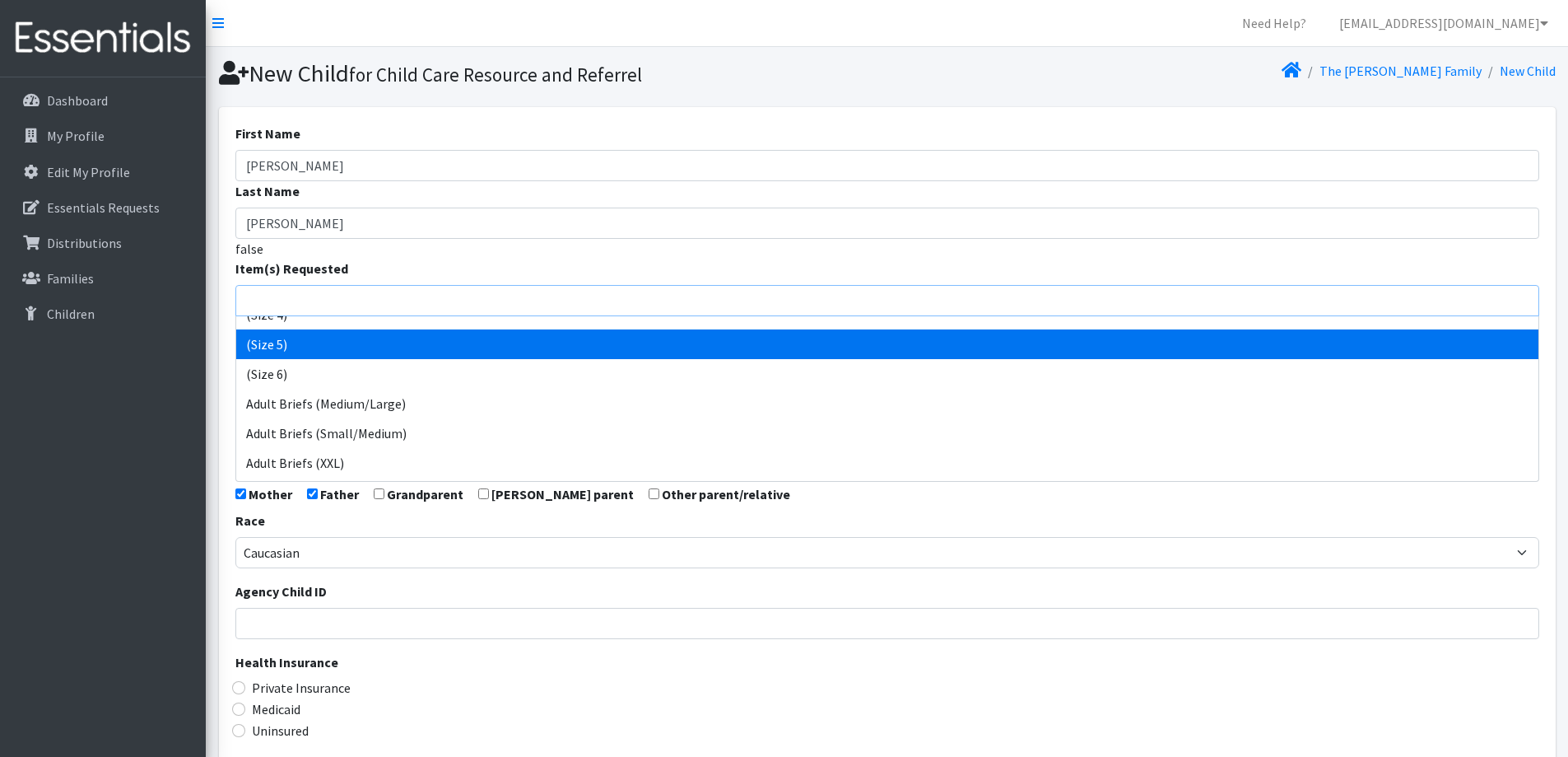
select select "14488"
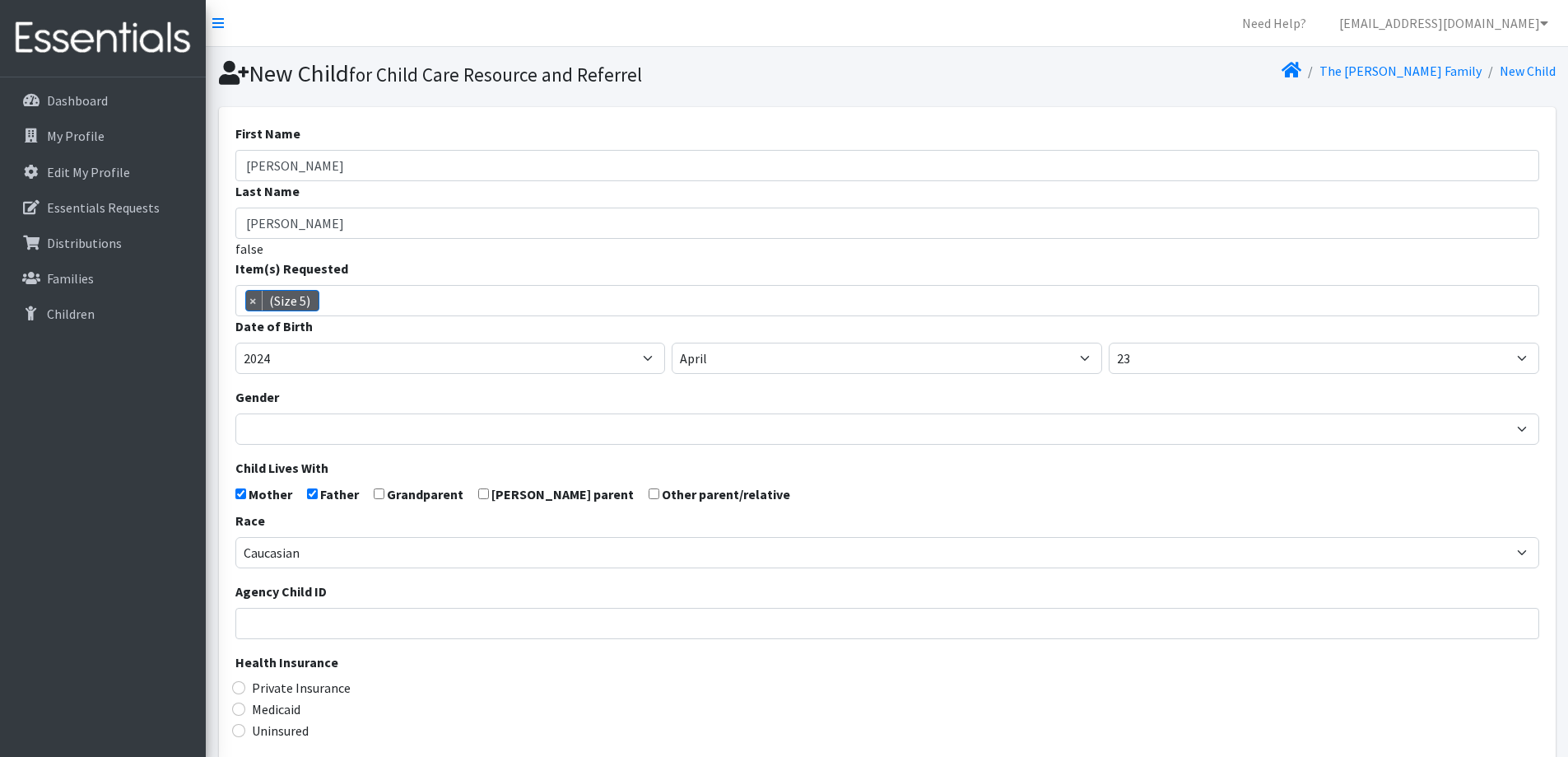
click at [153, 483] on div "Dashboard My Profile Edit My Profile Essentials Requests Distributions Families…" at bounding box center [103, 432] width 206 height 709
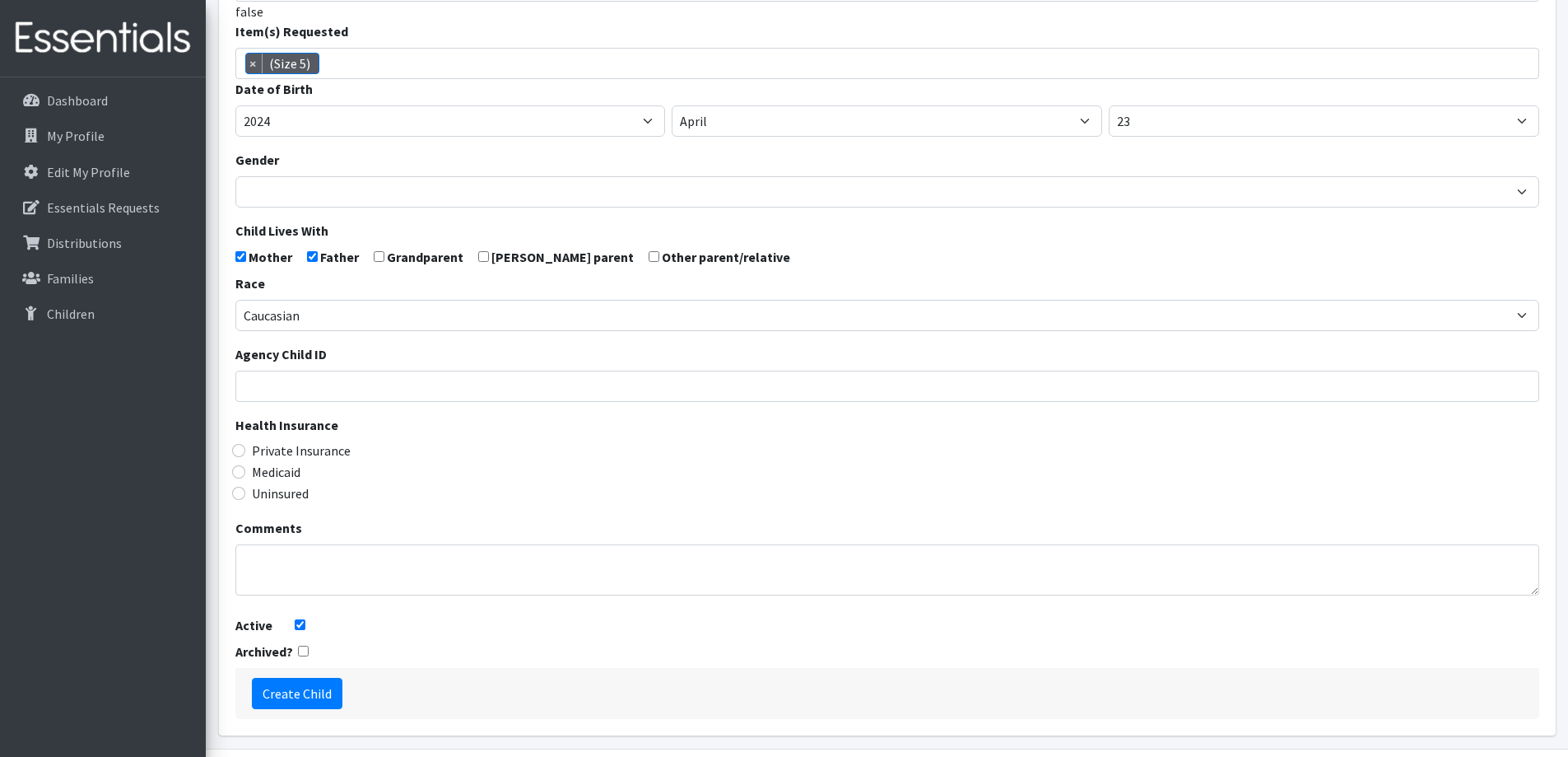
scroll to position [291, 0]
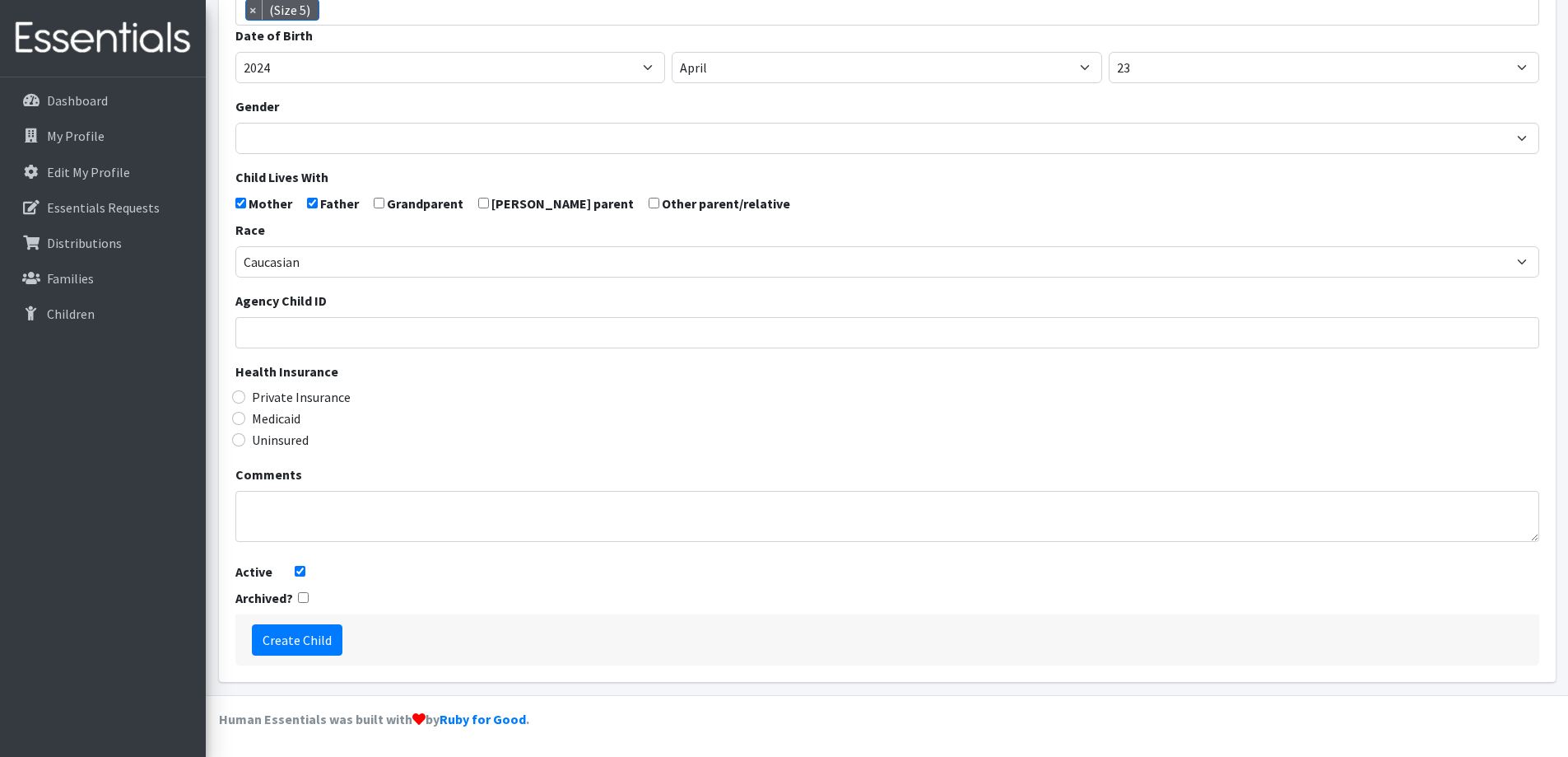
click at [331, 393] on label "Private Insurance" at bounding box center [302, 396] width 99 height 20
click at [246, 393] on input "Private Insurance" at bounding box center [238, 397] width 13 height 13
radio input "true"
click at [286, 641] on input "Create Child" at bounding box center [297, 639] width 91 height 31
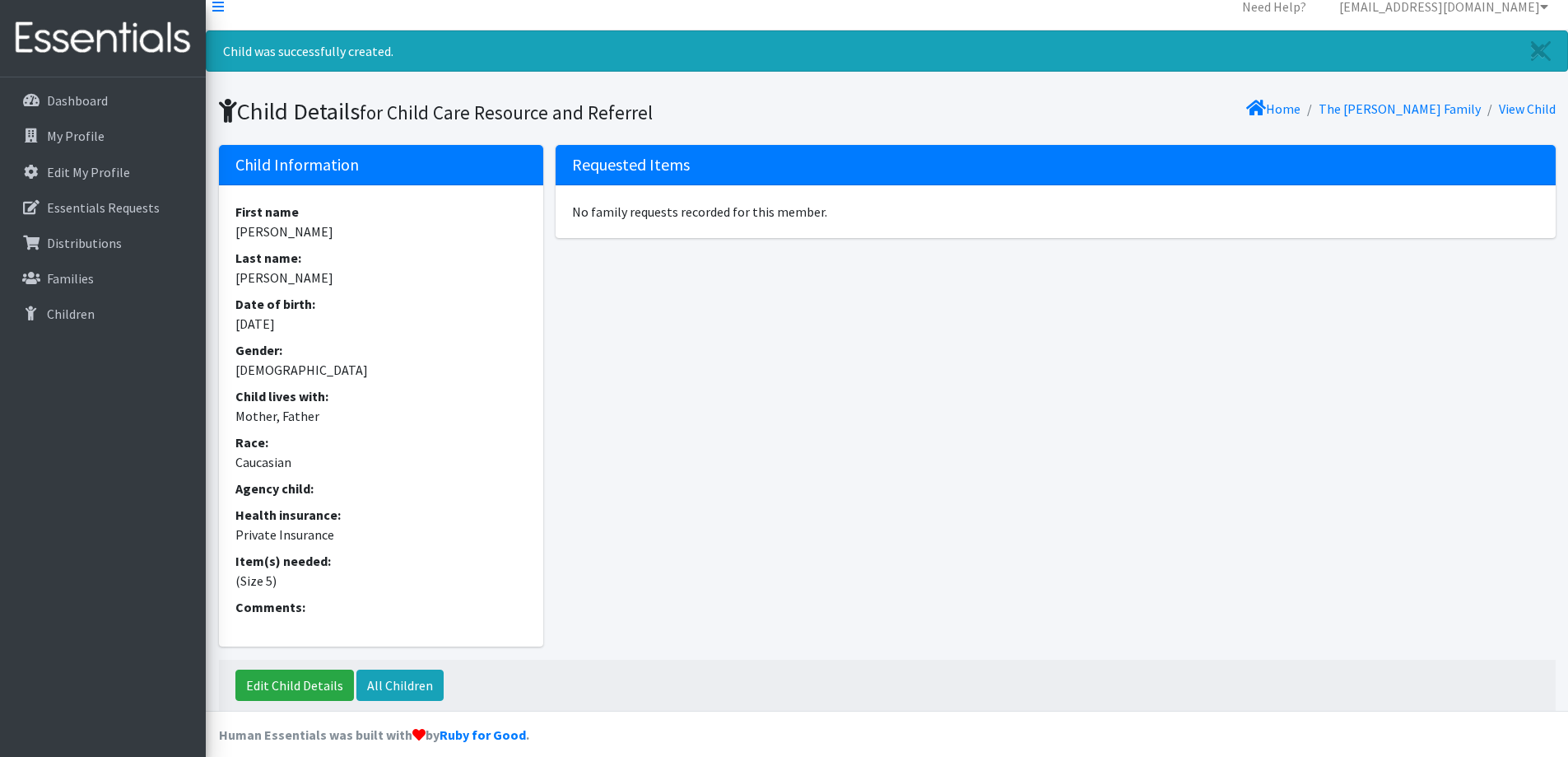
scroll to position [32, 0]
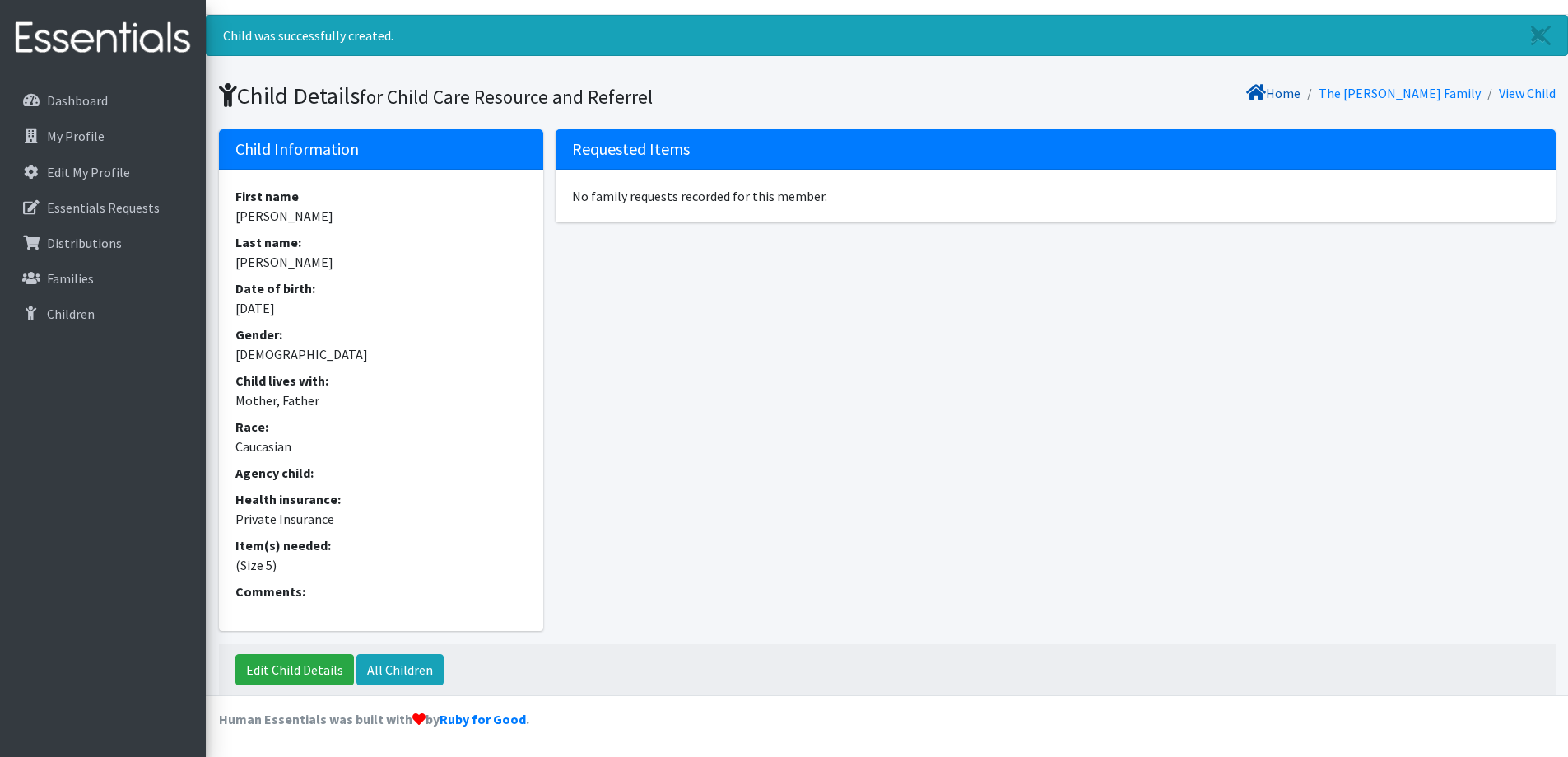
click at [1301, 89] on link "Home" at bounding box center [1274, 93] width 54 height 17
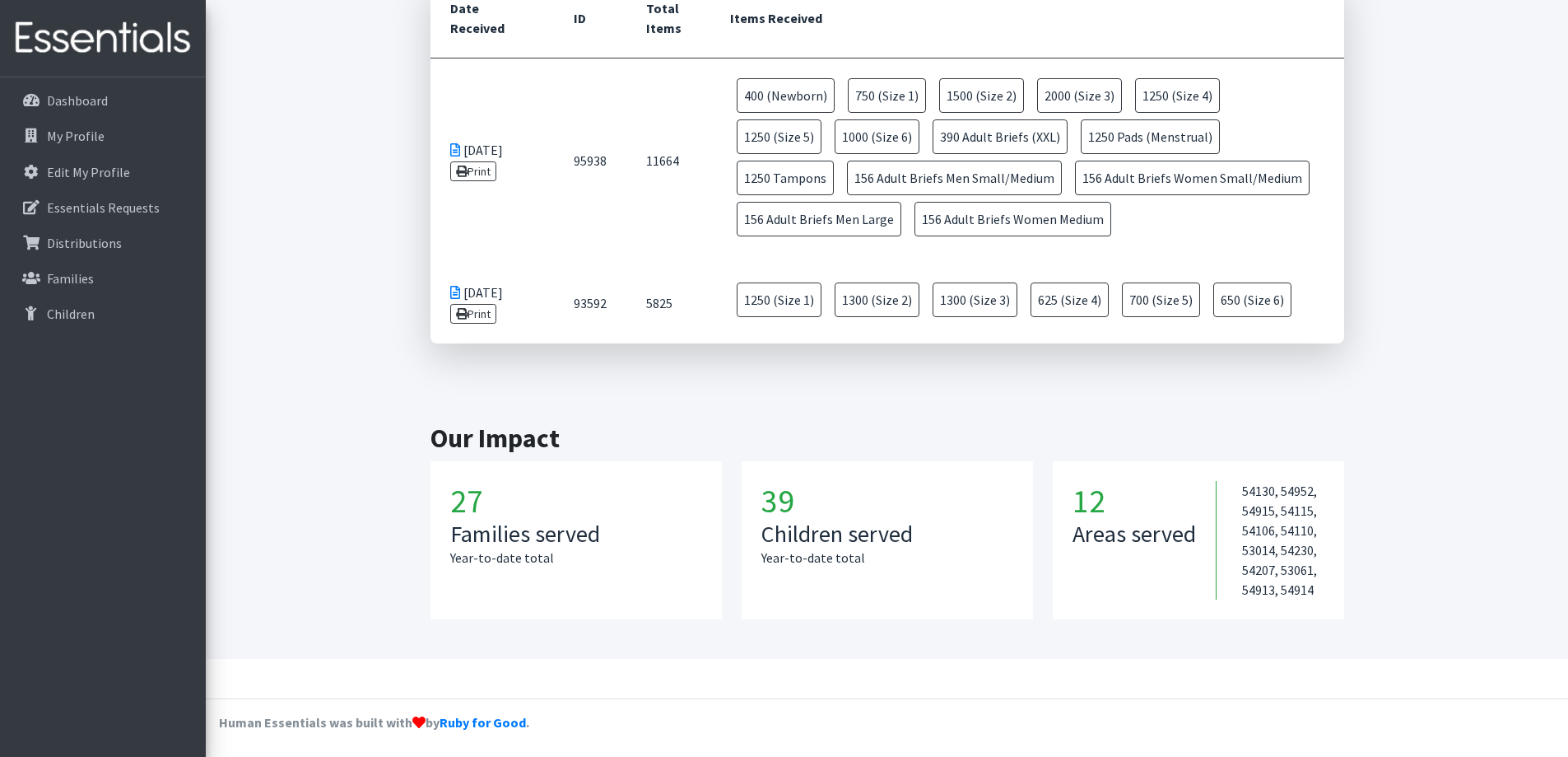
scroll to position [723, 0]
